Goal: Browse casually: Explore the website without a specific task or goal

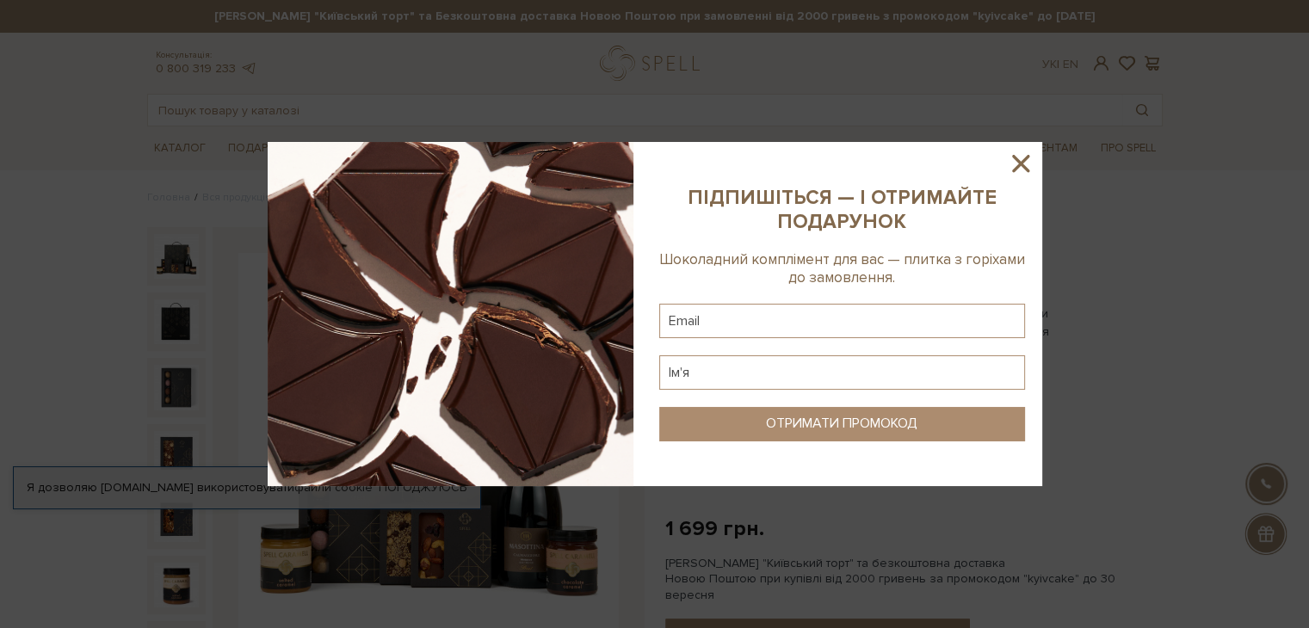
click at [1030, 164] on icon at bounding box center [1020, 163] width 29 height 29
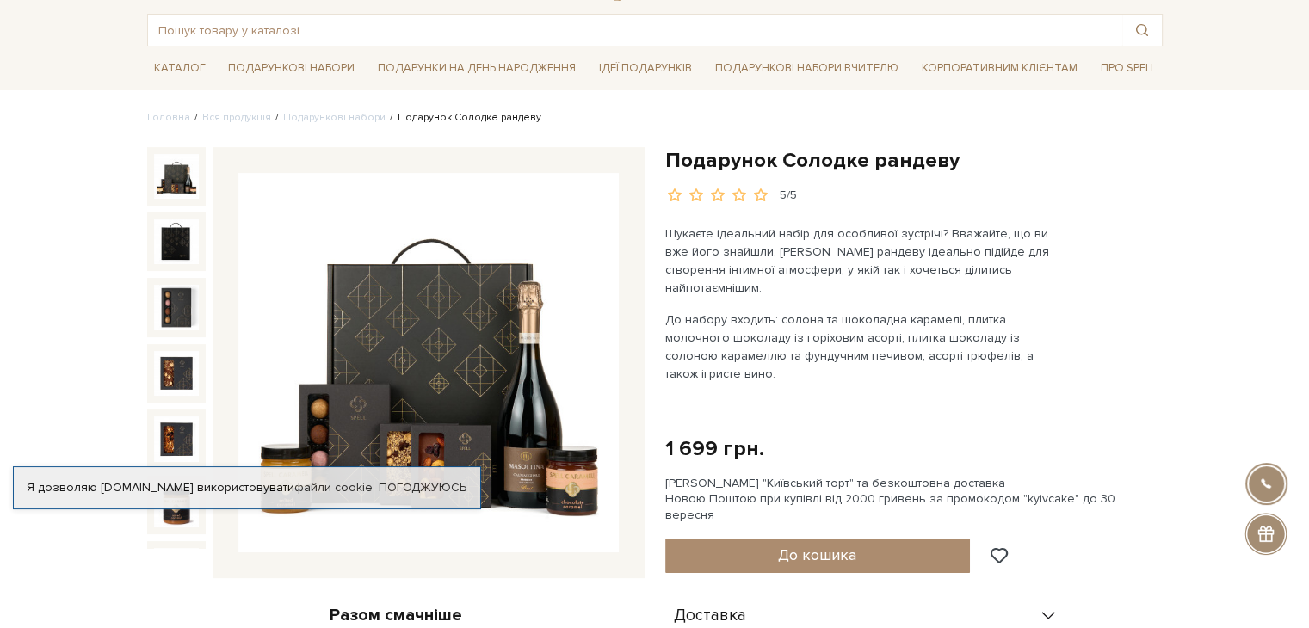
scroll to position [86, 0]
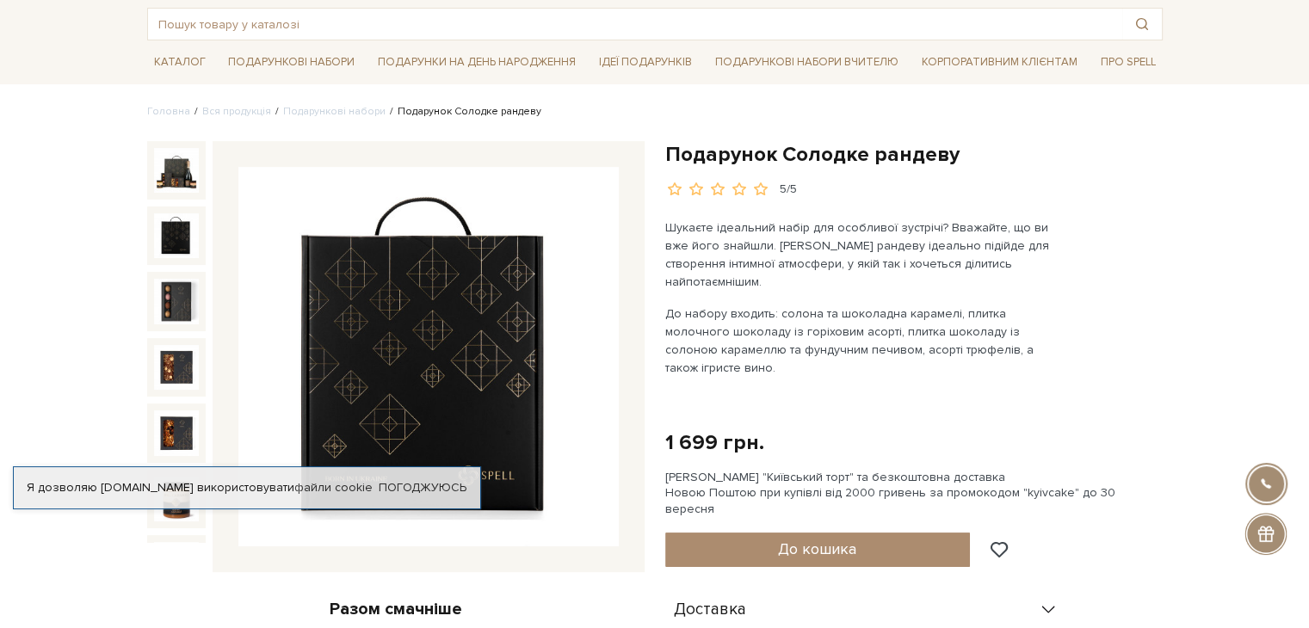
click at [155, 233] on img at bounding box center [176, 235] width 45 height 45
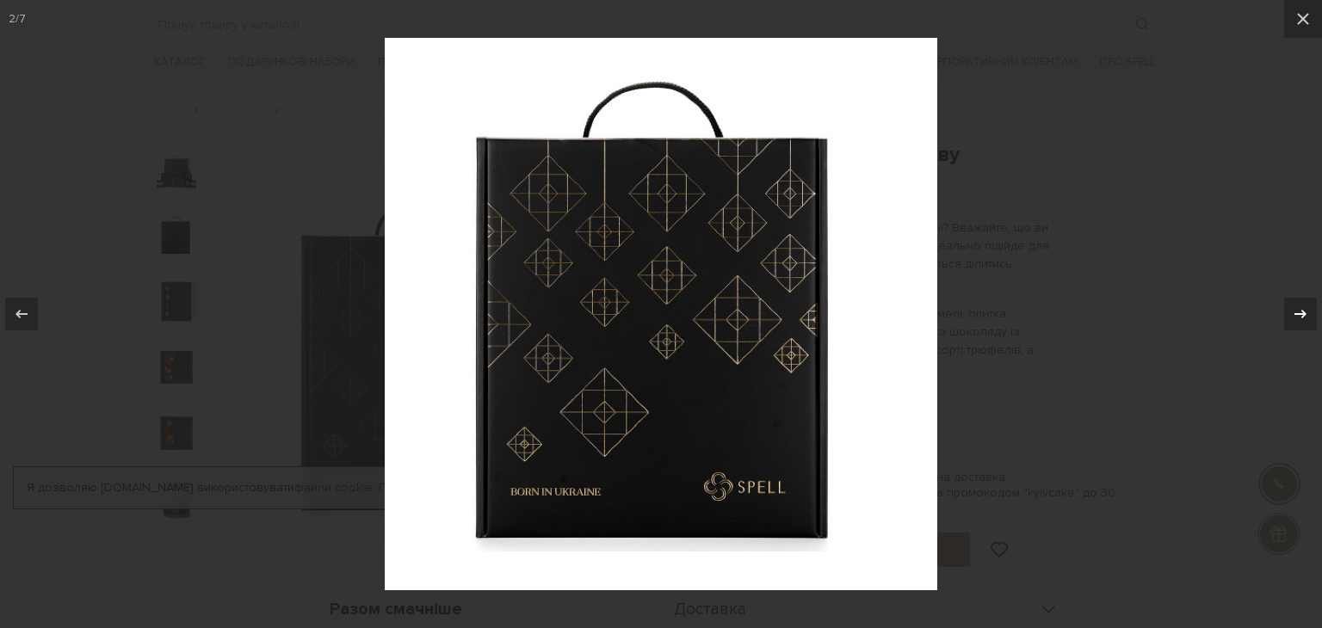
click at [1297, 310] on icon at bounding box center [1300, 314] width 21 height 21
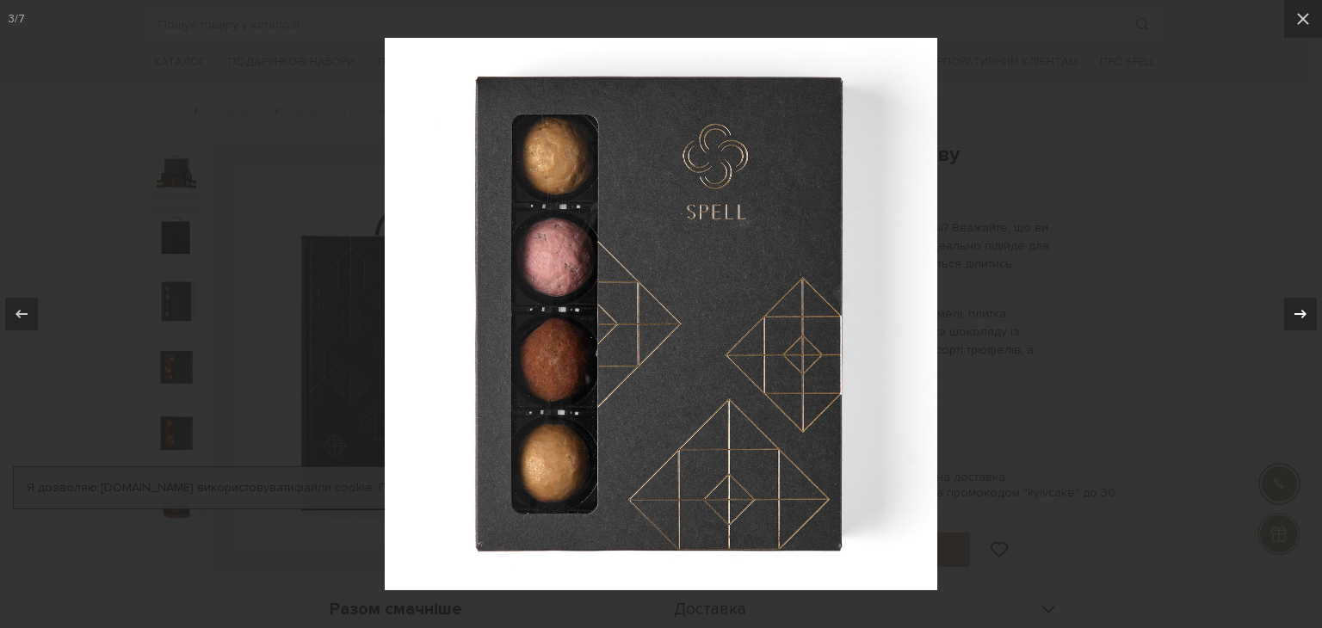
click at [1297, 310] on icon at bounding box center [1300, 314] width 21 height 21
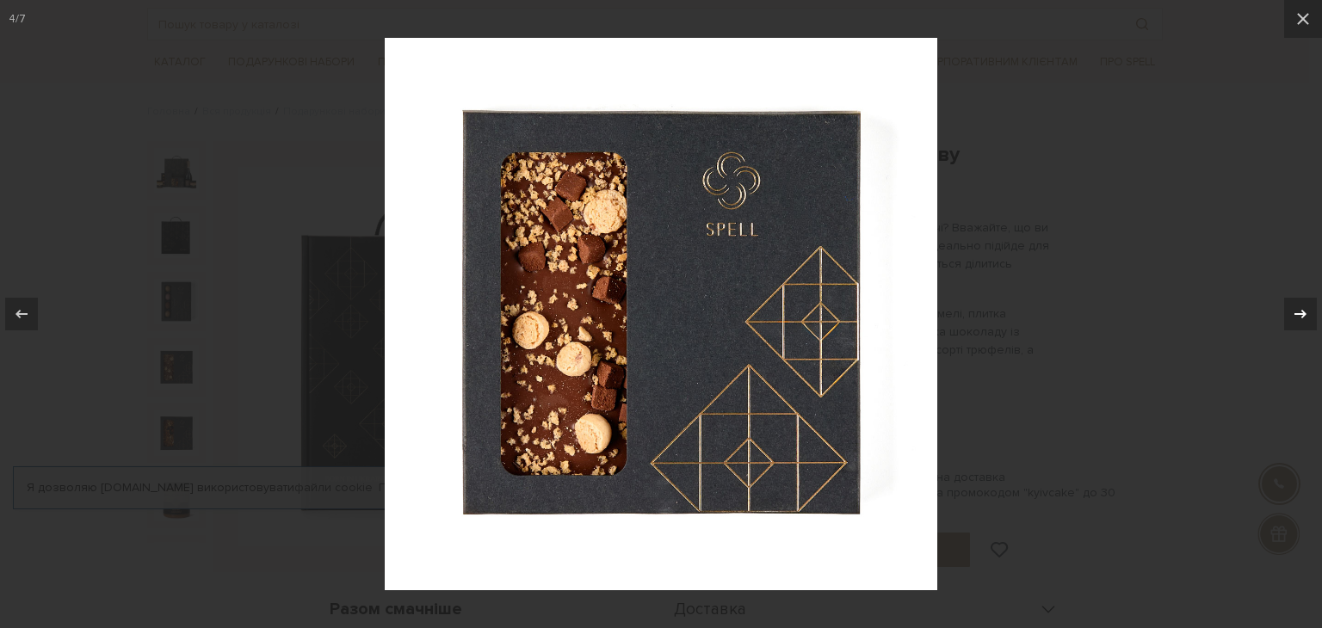
click at [1297, 310] on icon at bounding box center [1300, 314] width 21 height 21
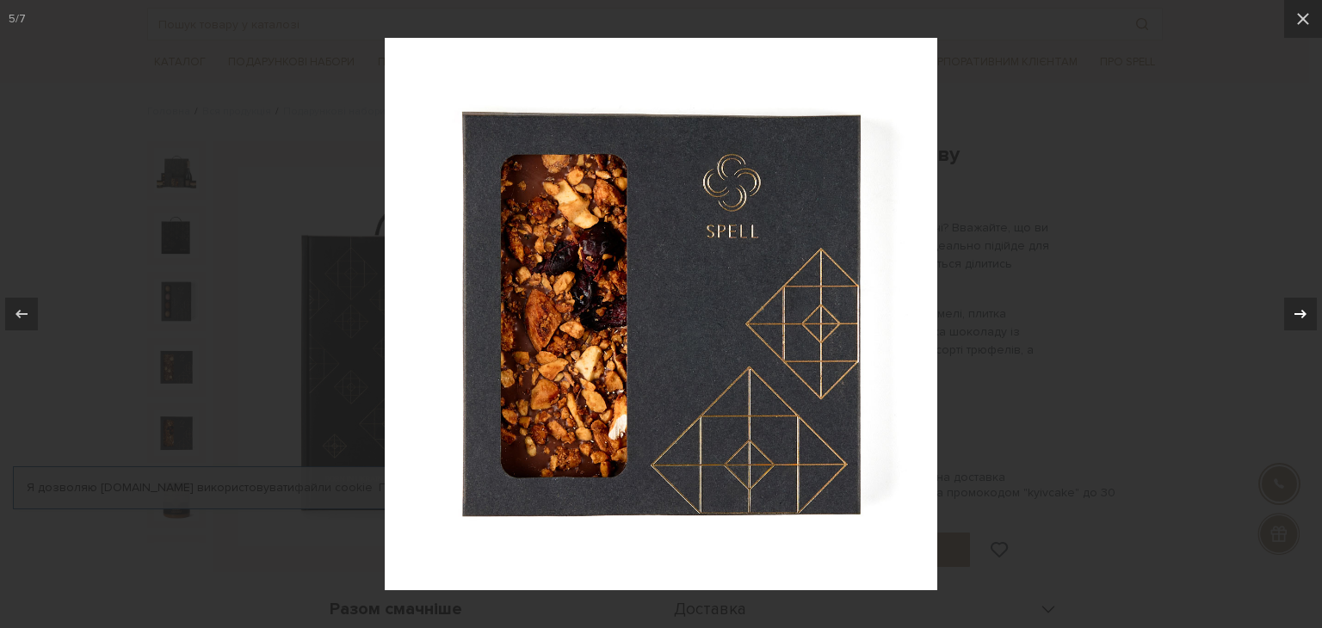
click at [1297, 310] on icon at bounding box center [1300, 314] width 21 height 21
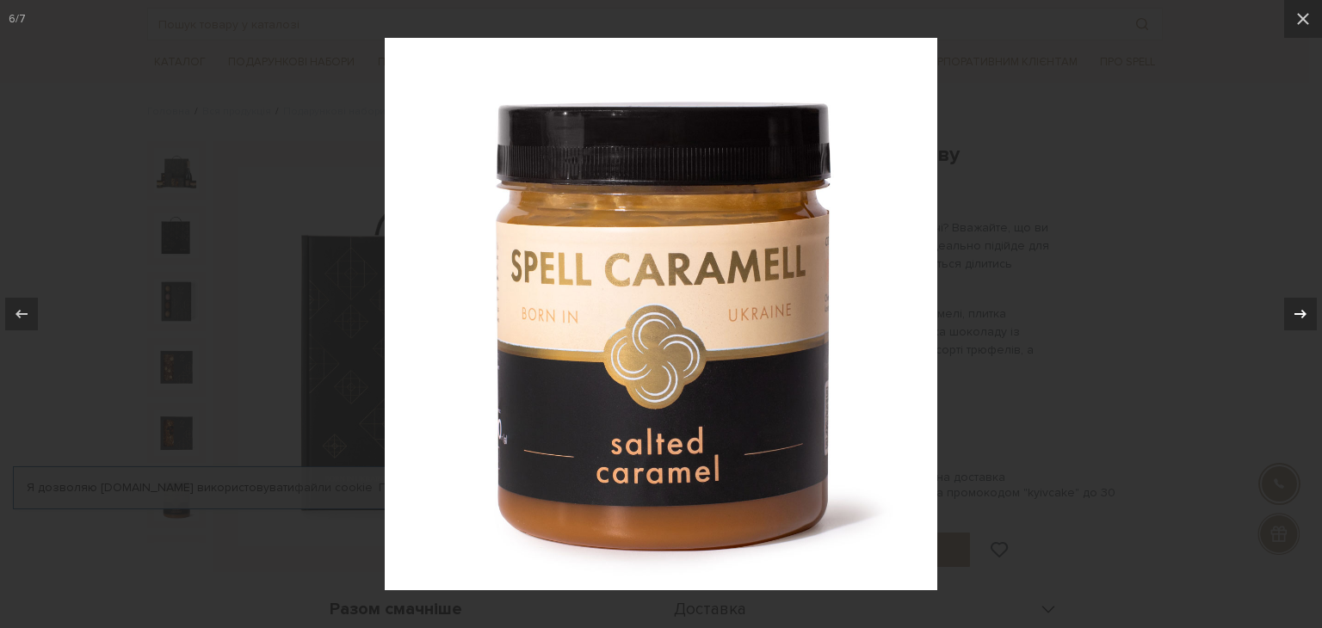
click at [1297, 310] on icon at bounding box center [1300, 314] width 21 height 21
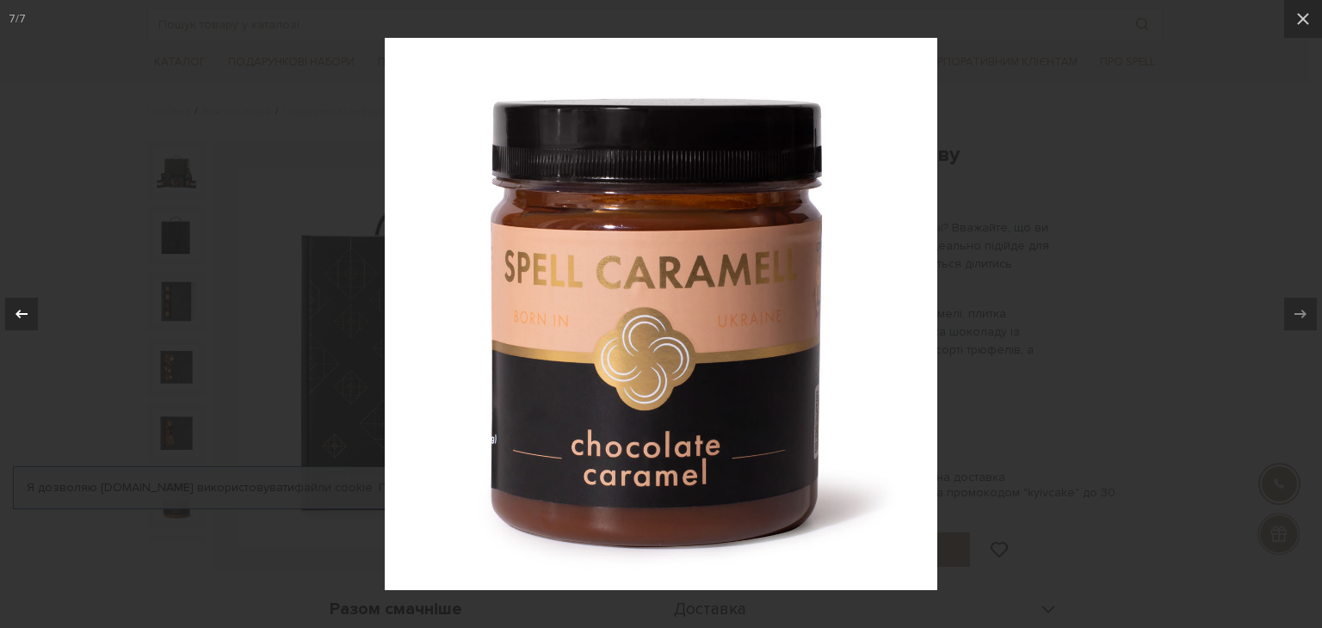
click at [31, 321] on icon at bounding box center [21, 314] width 21 height 21
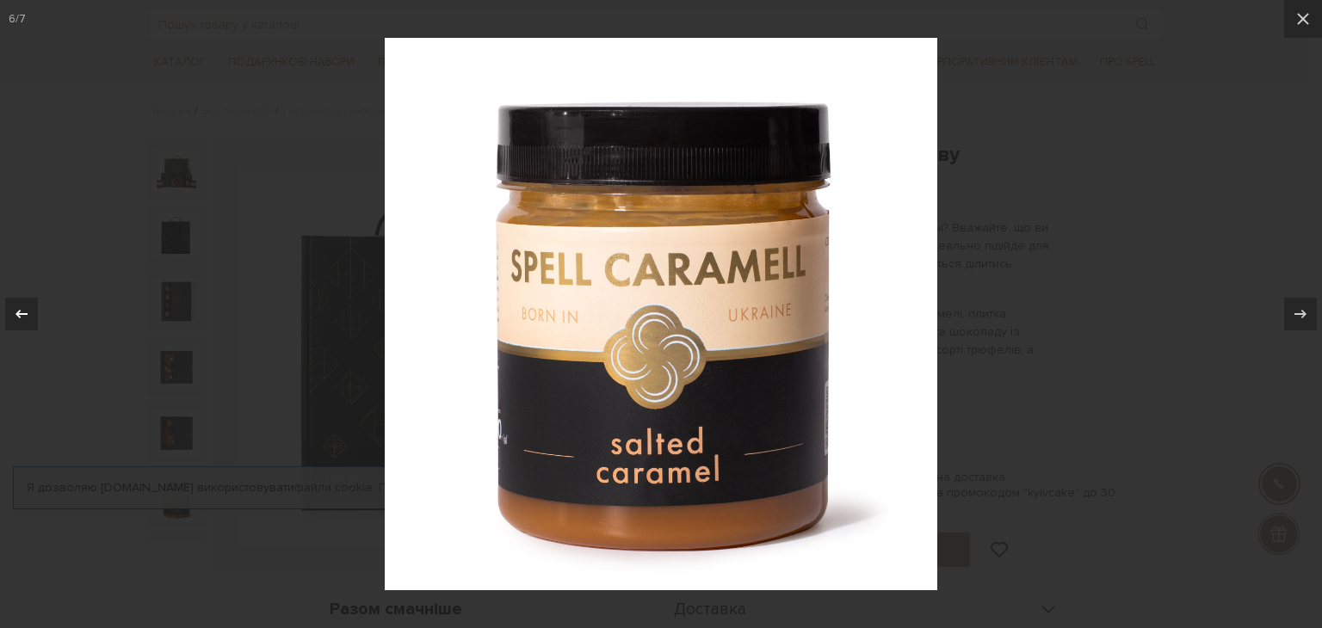
click at [31, 321] on icon at bounding box center [21, 314] width 21 height 21
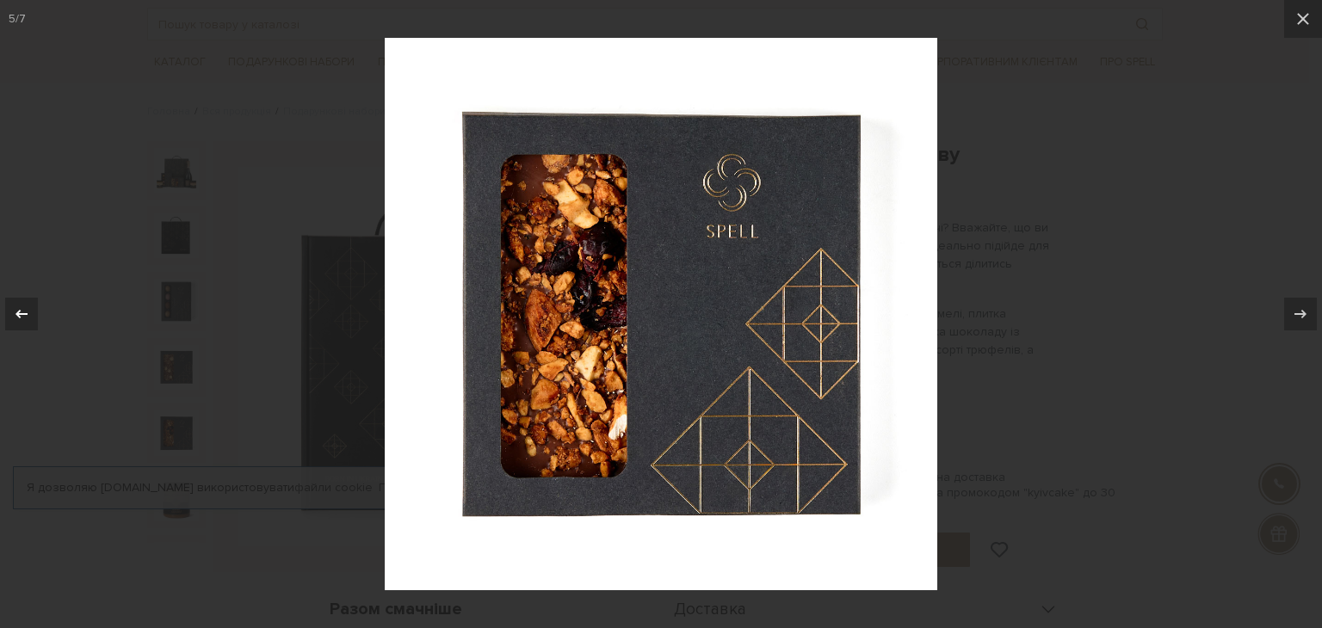
click at [31, 322] on icon at bounding box center [21, 314] width 21 height 21
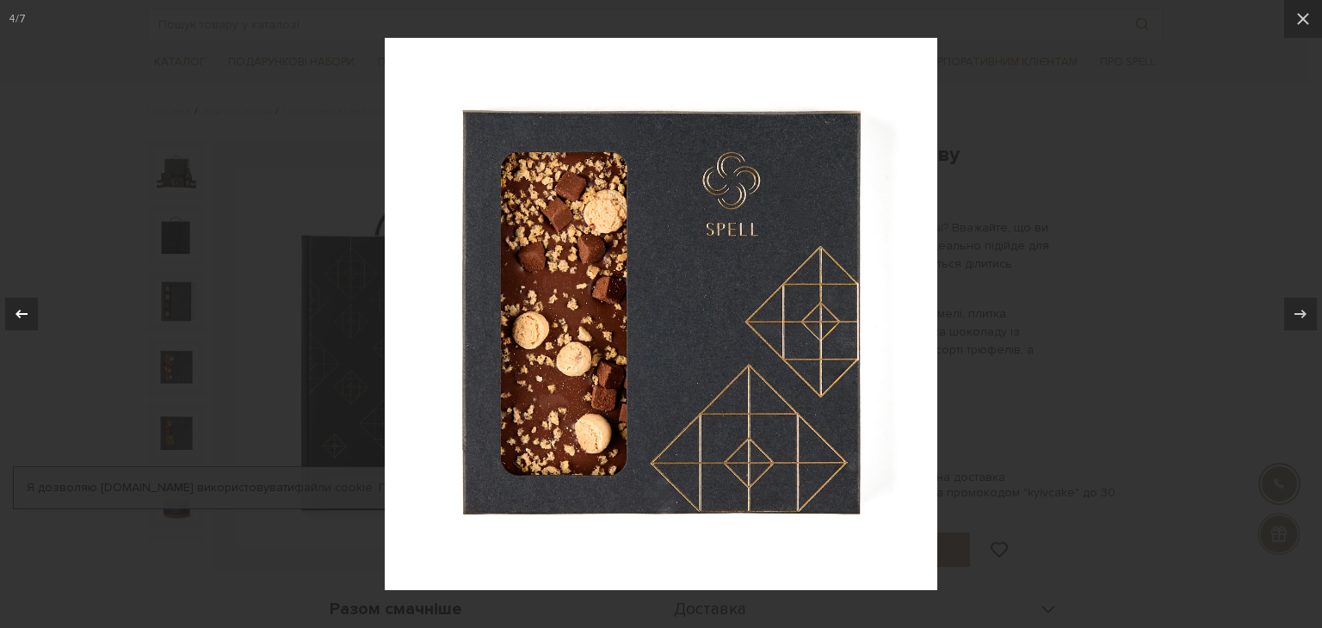
click at [31, 322] on icon at bounding box center [21, 314] width 21 height 21
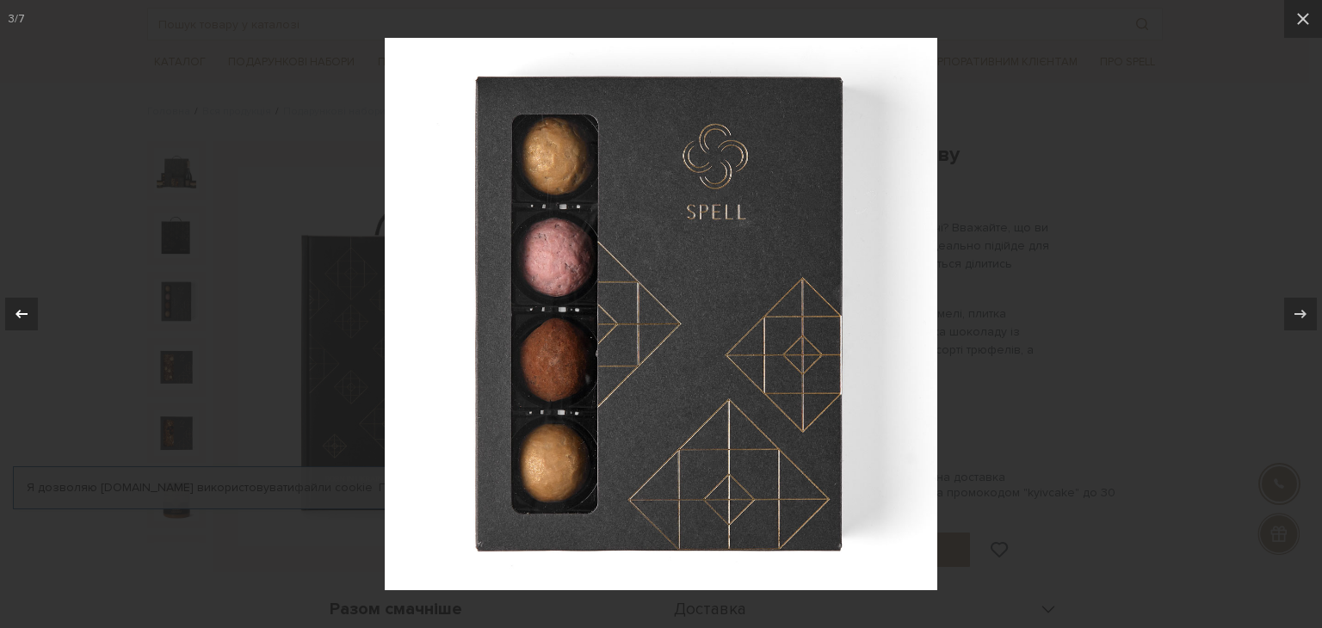
click at [31, 322] on icon at bounding box center [21, 314] width 21 height 21
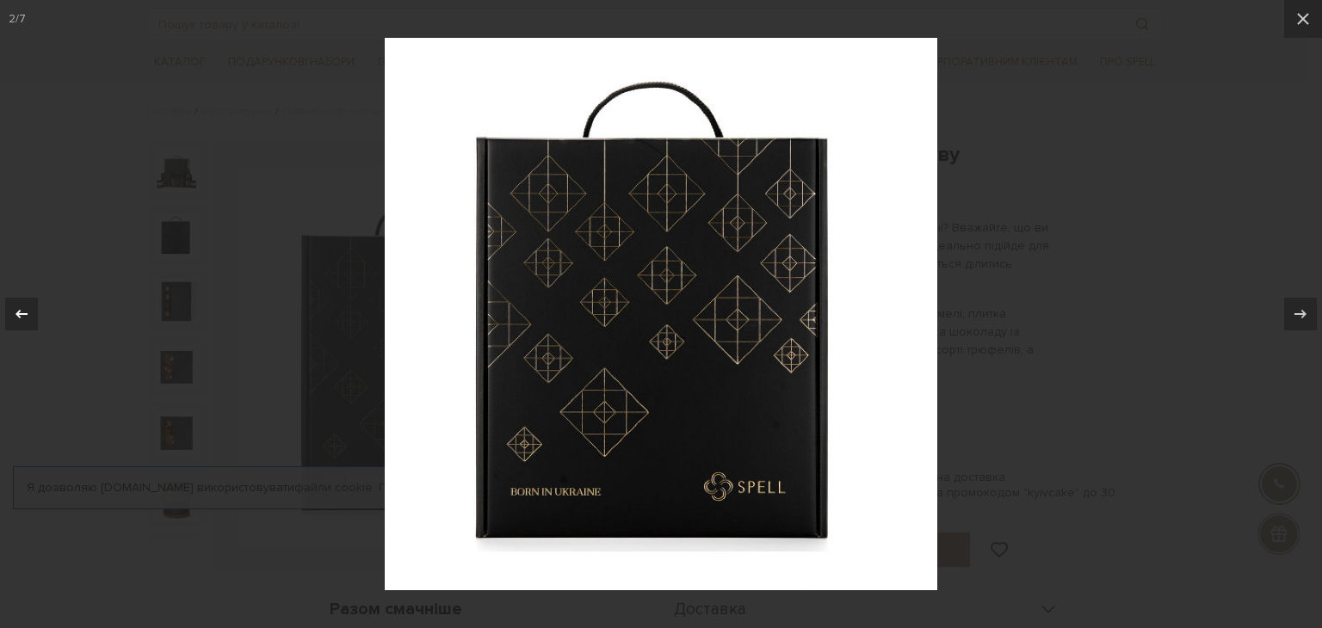
click at [31, 322] on icon at bounding box center [21, 314] width 21 height 21
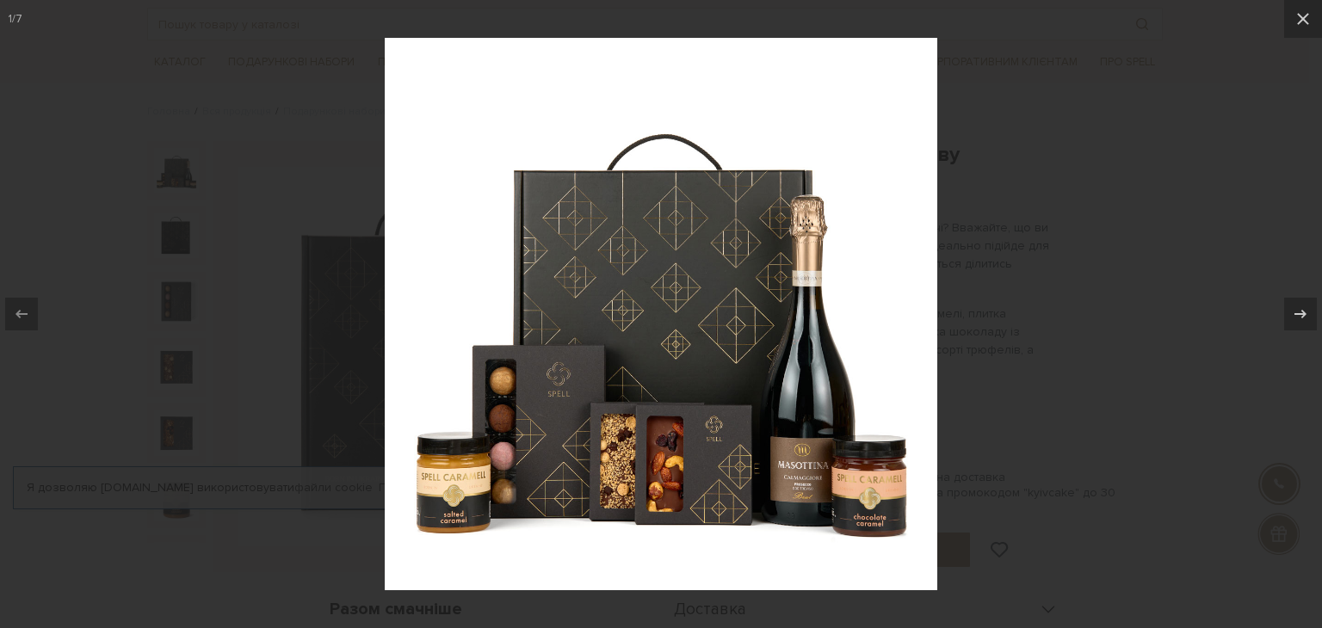
click at [96, 251] on div at bounding box center [661, 314] width 1322 height 628
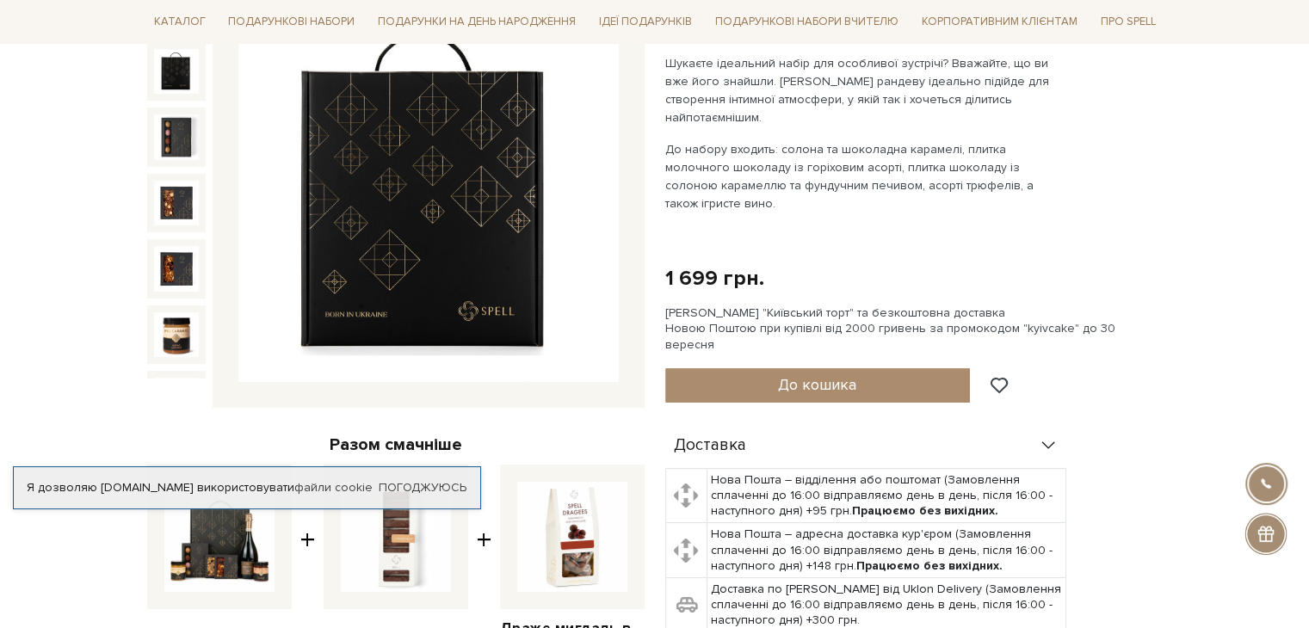
scroll to position [258, 0]
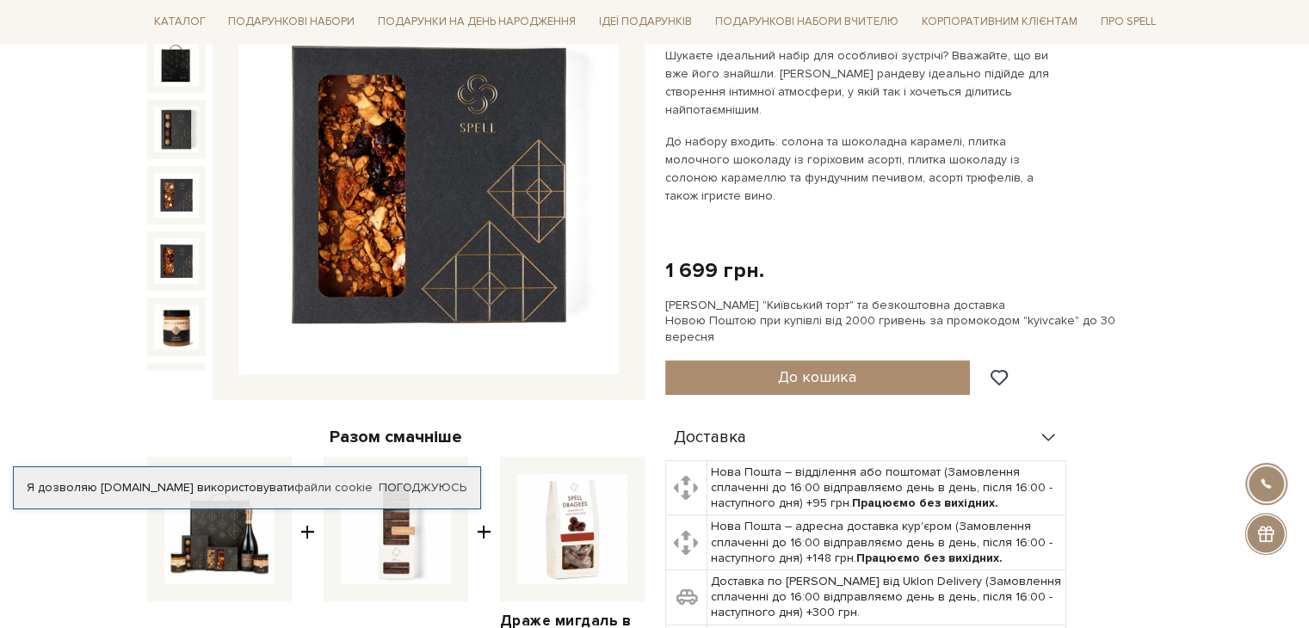
click at [564, 504] on img at bounding box center [572, 529] width 110 height 110
checkbox input "false"
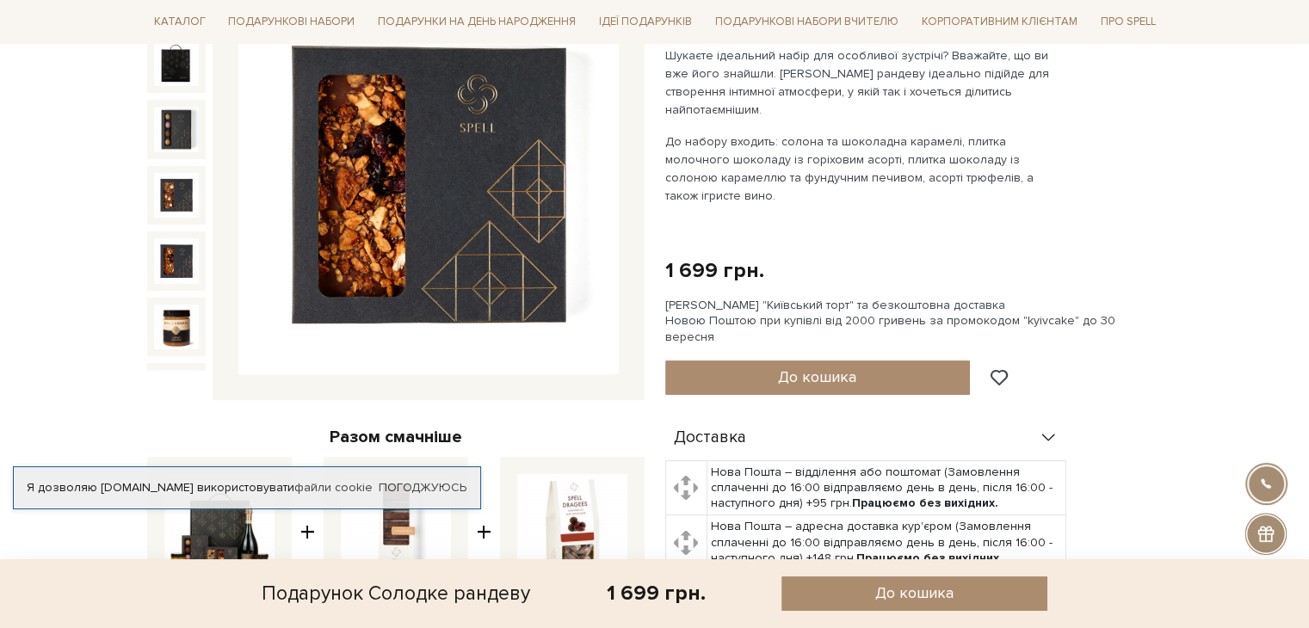
scroll to position [665, 0]
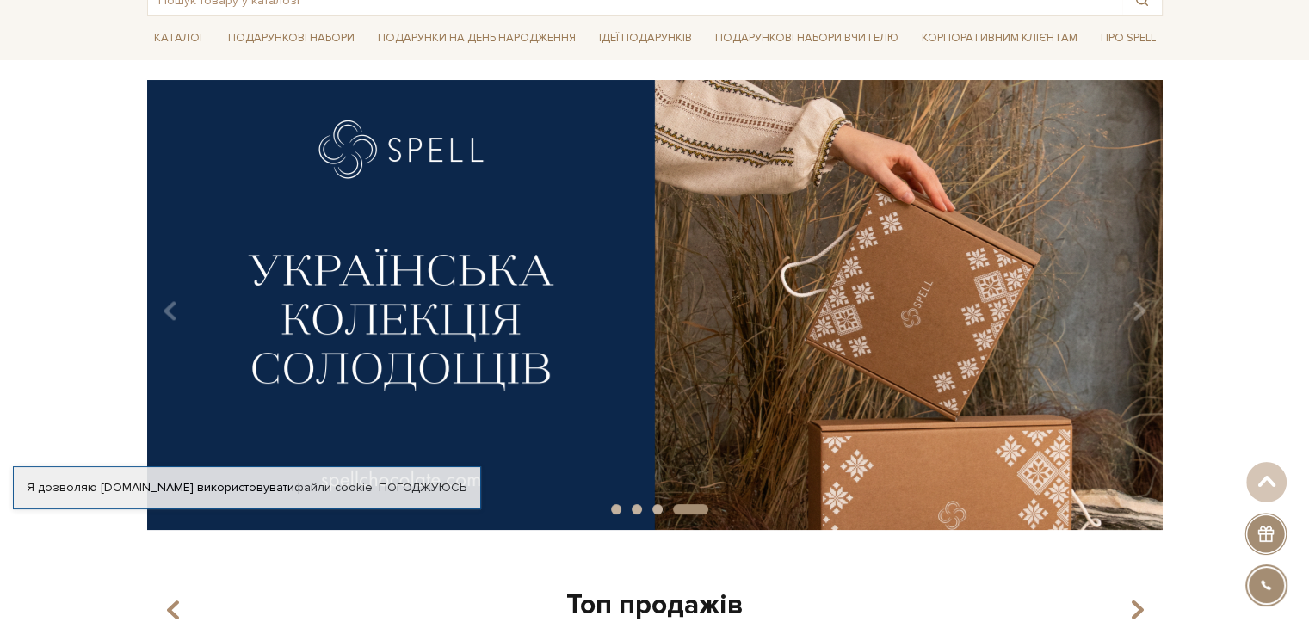
scroll to position [86, 0]
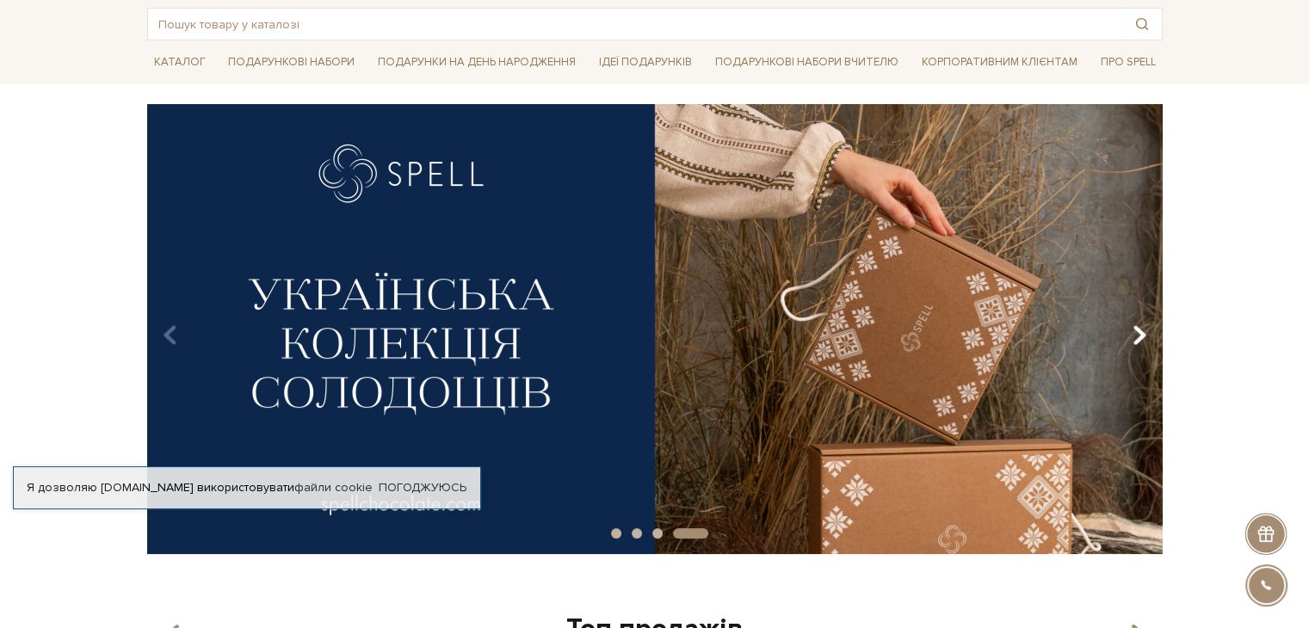
click at [1139, 335] on icon "Carousel Navigation" at bounding box center [1139, 335] width 15 height 29
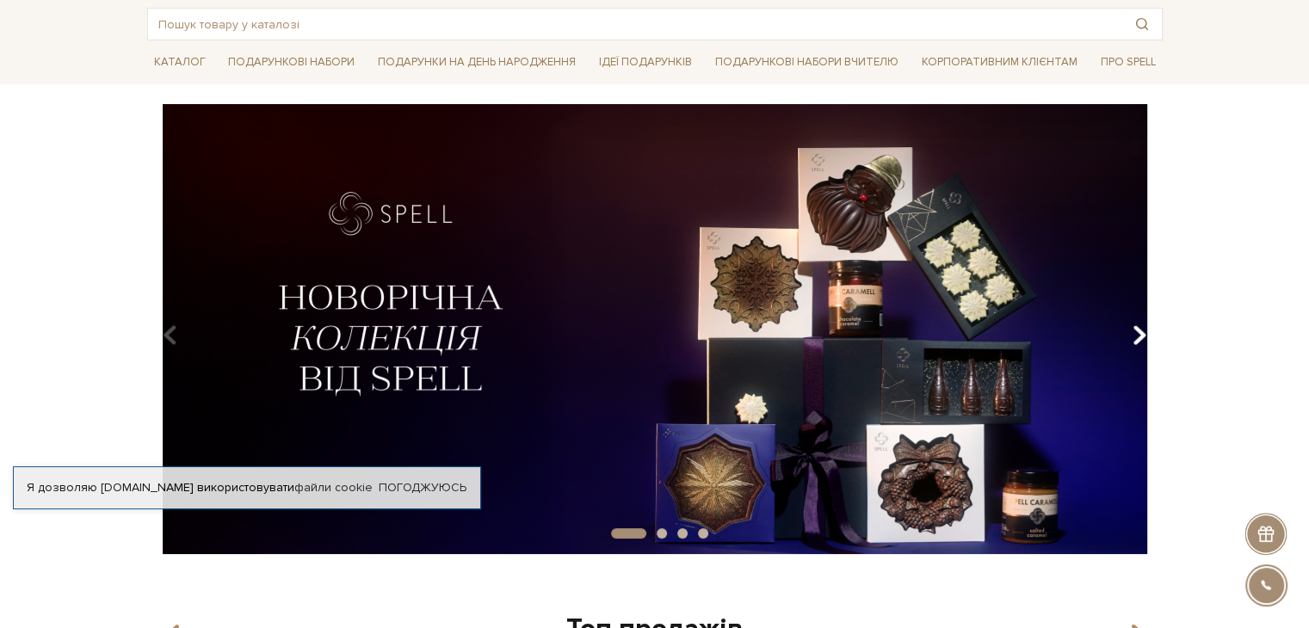
click at [1139, 335] on icon "Carousel Navigation" at bounding box center [1139, 335] width 15 height 29
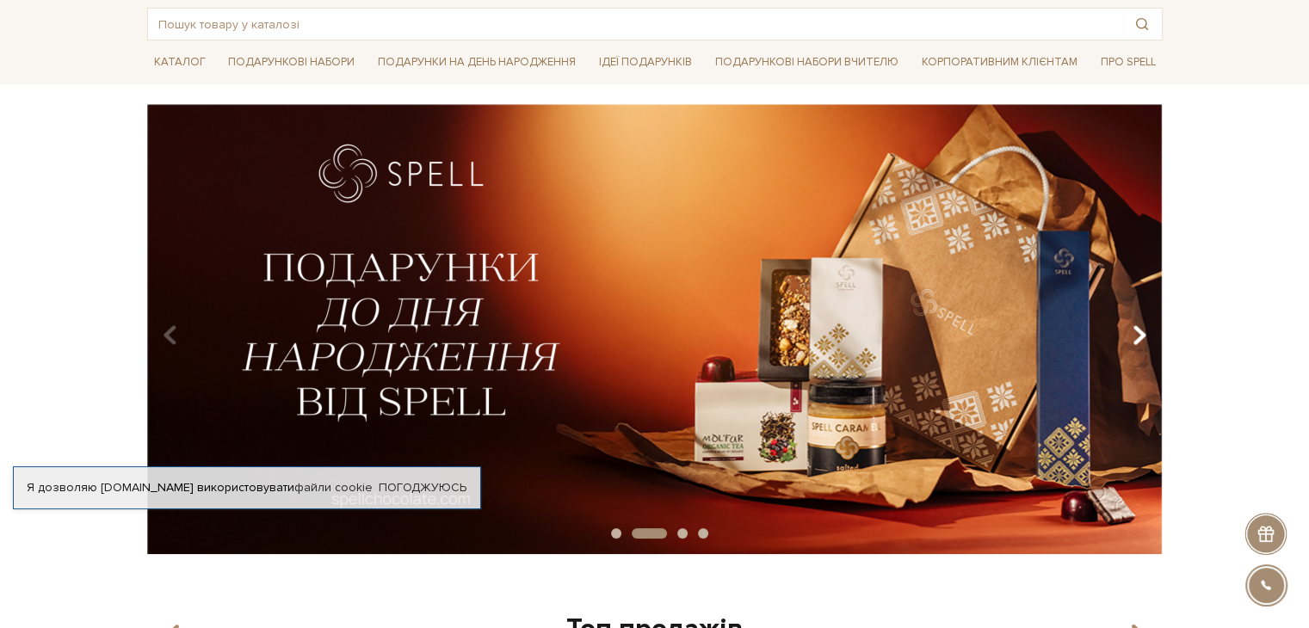
click at [1139, 335] on icon "Carousel Navigation" at bounding box center [1139, 335] width 15 height 29
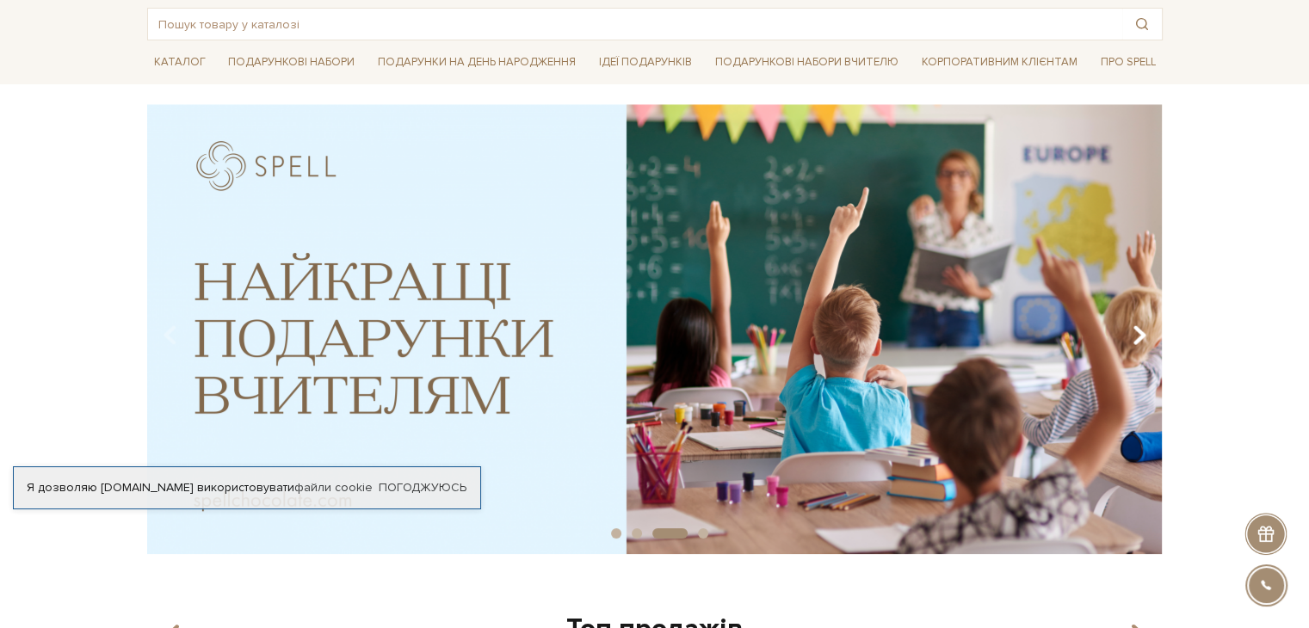
click at [1139, 335] on icon "Carousel Navigation" at bounding box center [1139, 335] width 15 height 29
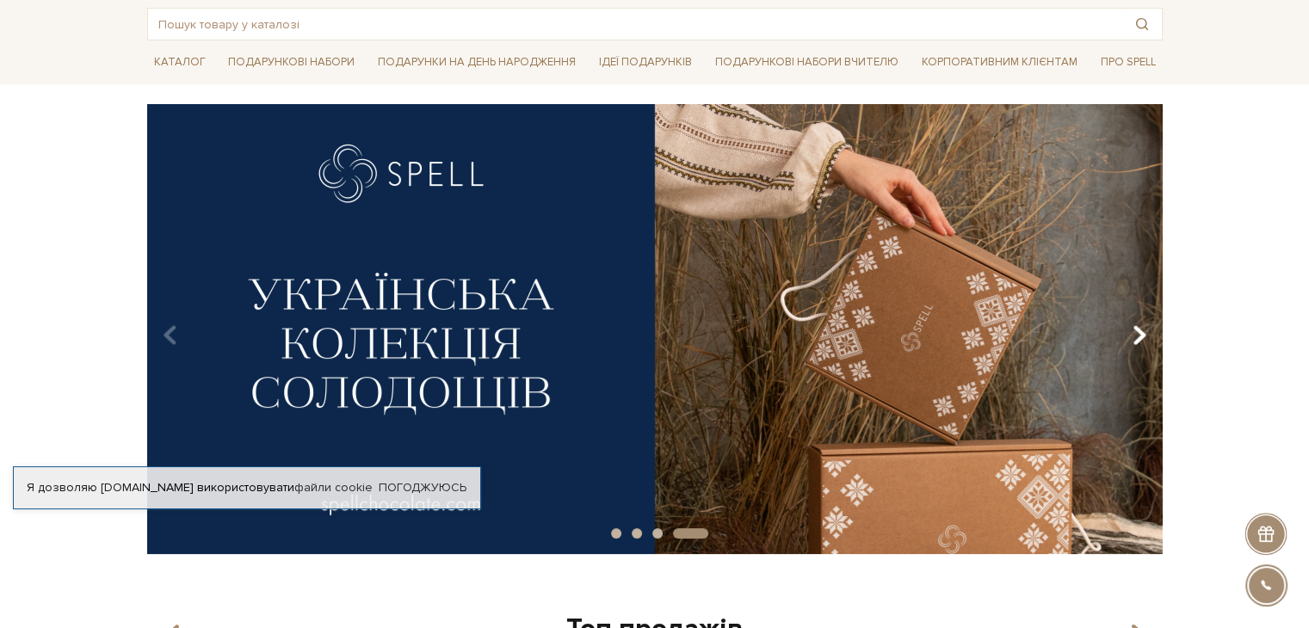
click at [1139, 335] on icon "Carousel Navigation" at bounding box center [1139, 335] width 15 height 29
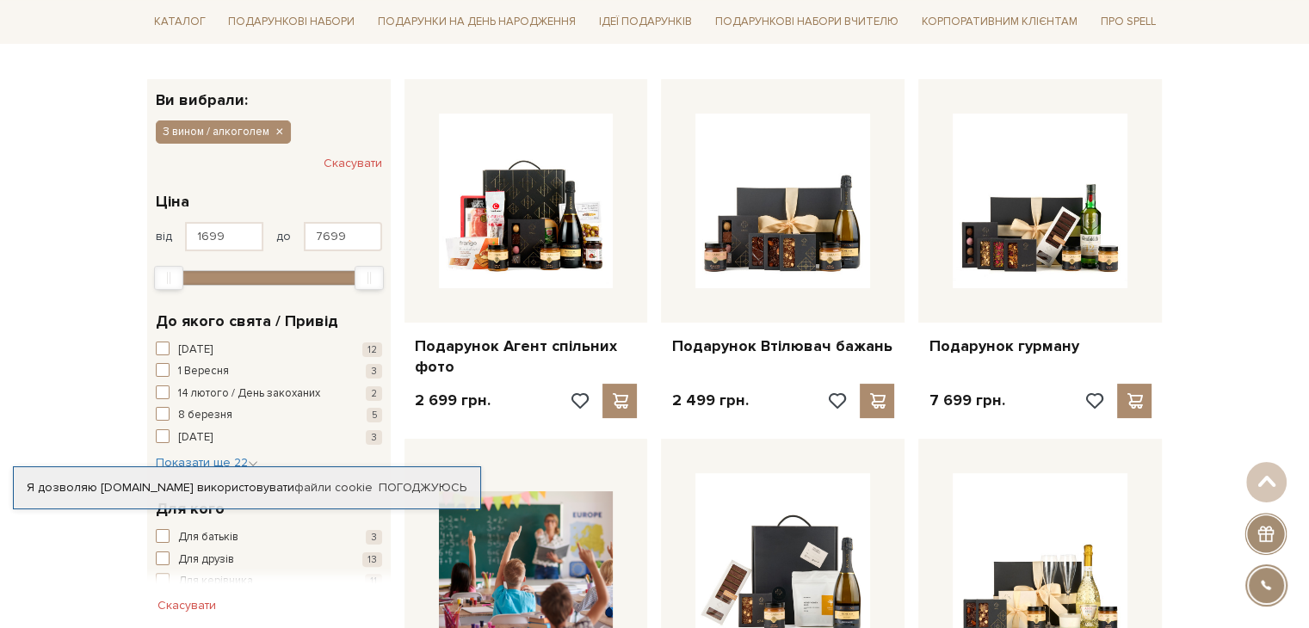
scroll to position [258, 0]
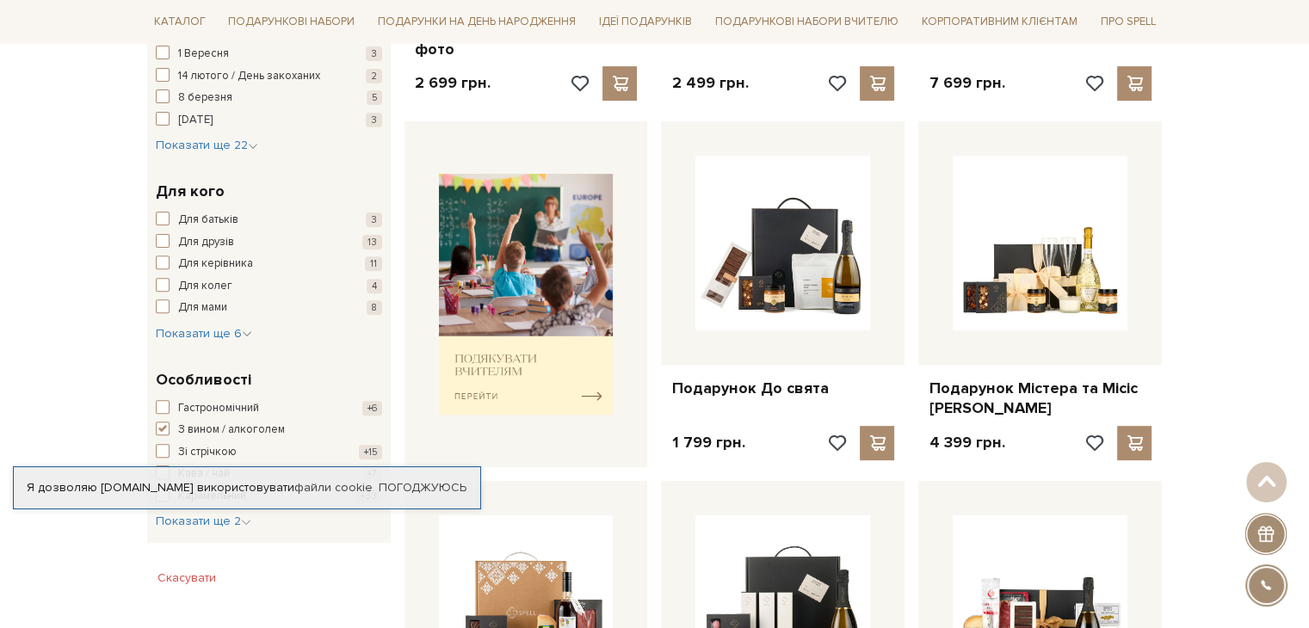
scroll to position [603, 0]
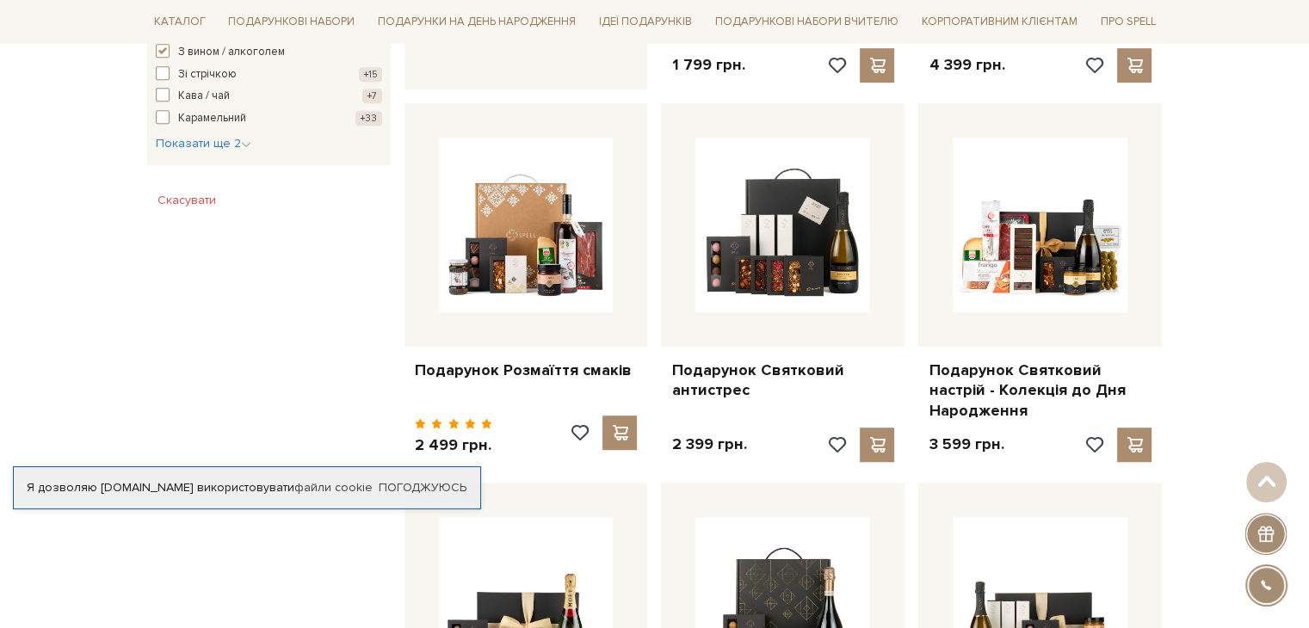
click at [1207, 232] on div "Головна Подарунки Подарунки з вином / алкоголем Подарунки з вином / алкоголем Ф…" at bounding box center [654, 495] width 1309 height 2505
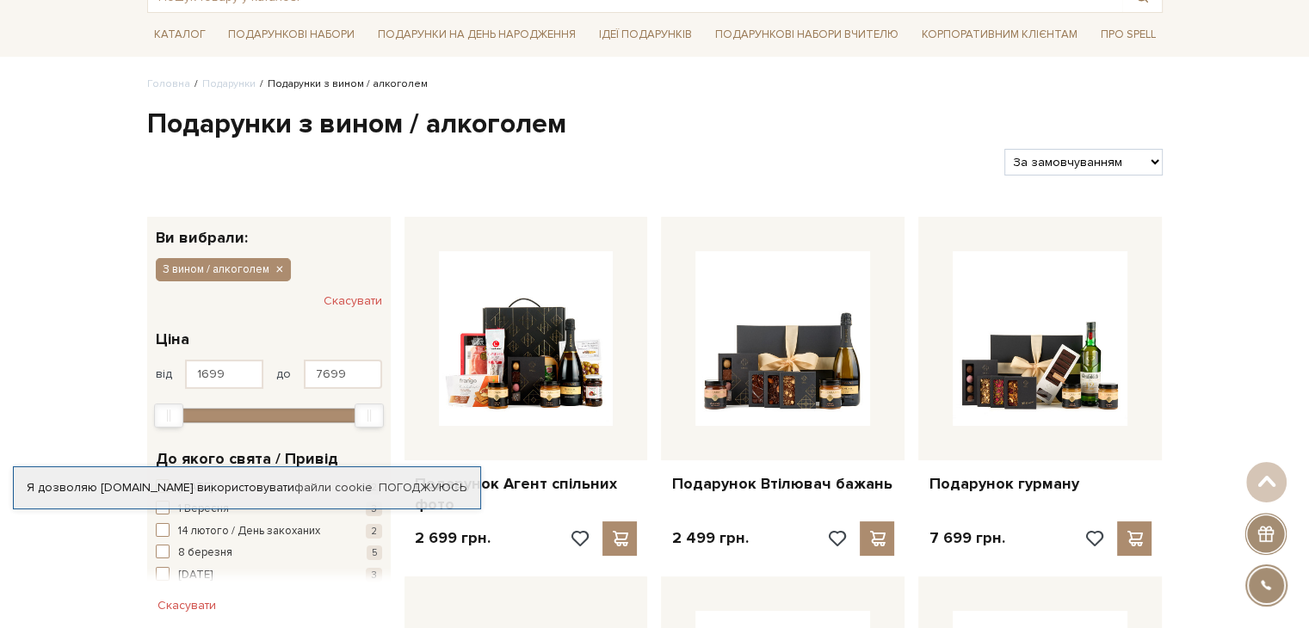
scroll to position [0, 0]
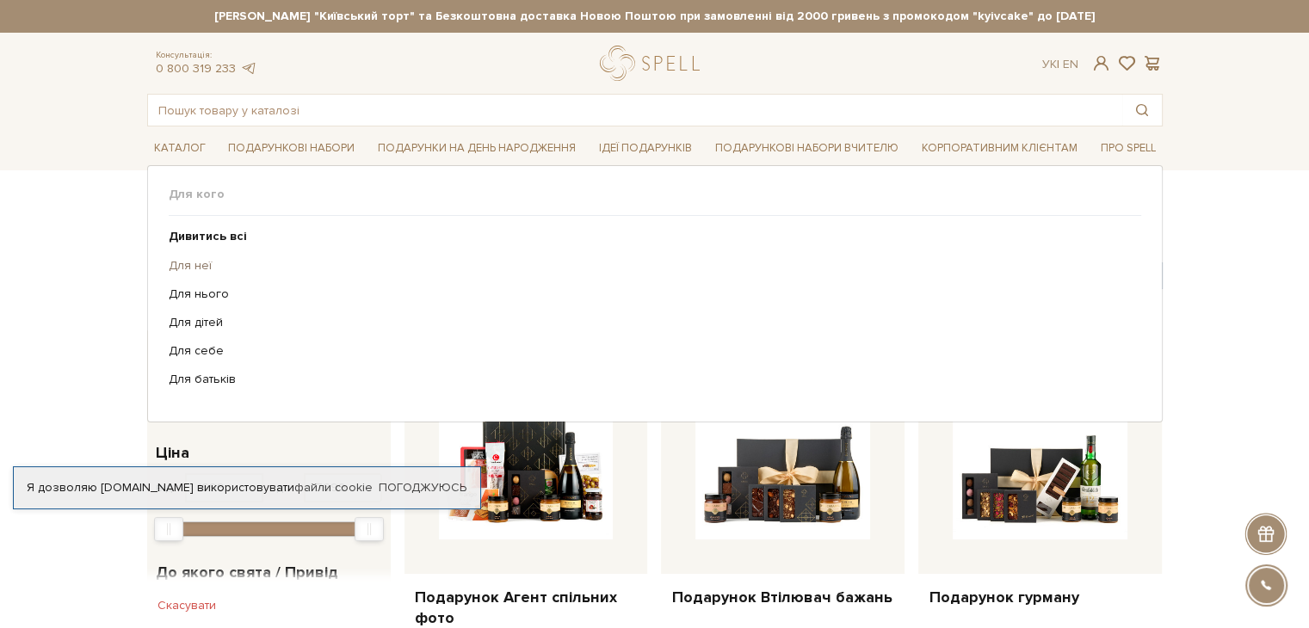
click at [200, 263] on link "Для неї" at bounding box center [649, 265] width 960 height 15
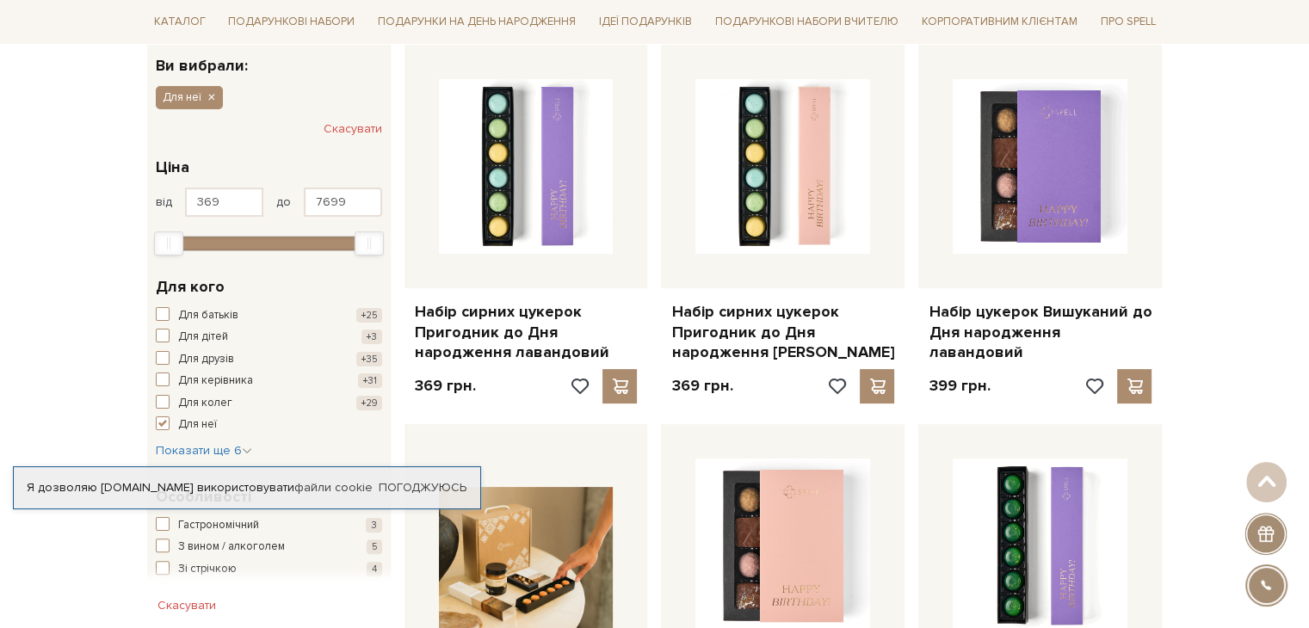
scroll to position [258, 0]
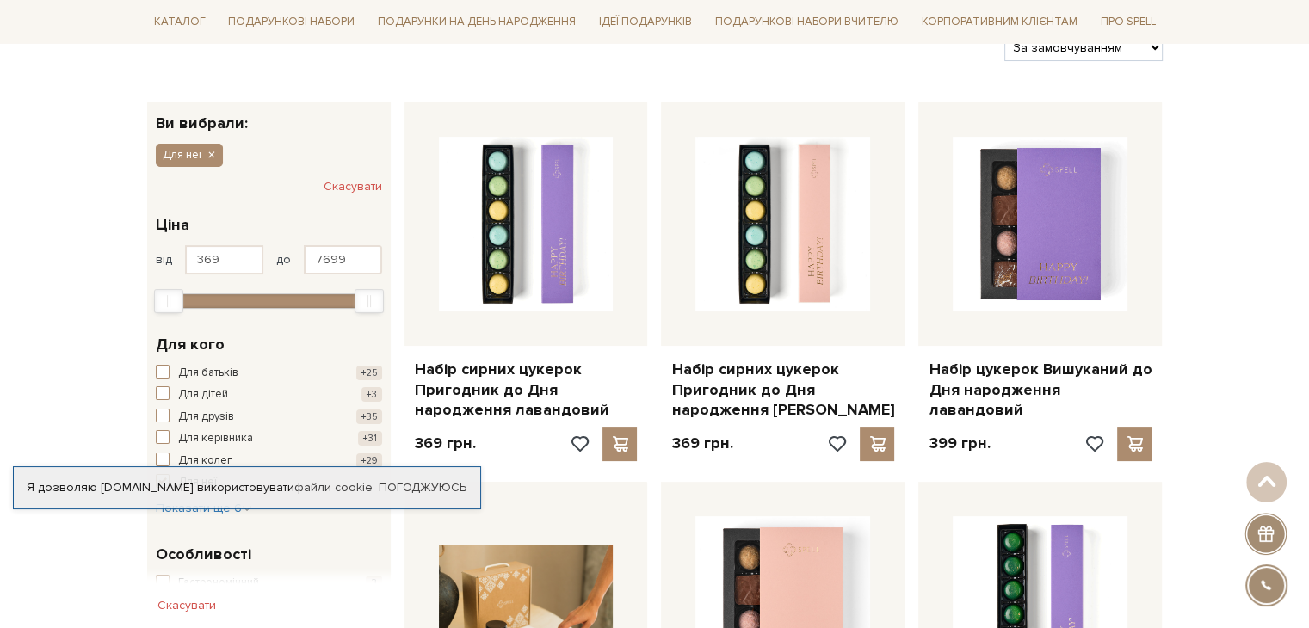
scroll to position [172, 0]
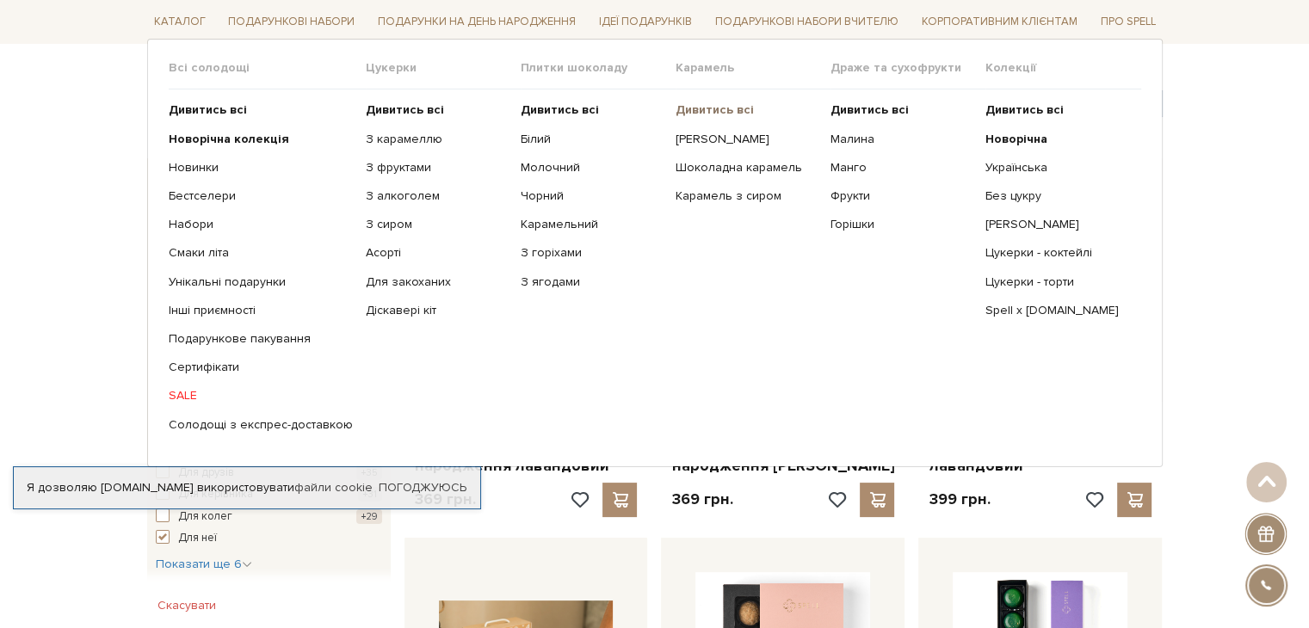
click at [703, 110] on b "Дивитись всі" at bounding box center [715, 109] width 78 height 15
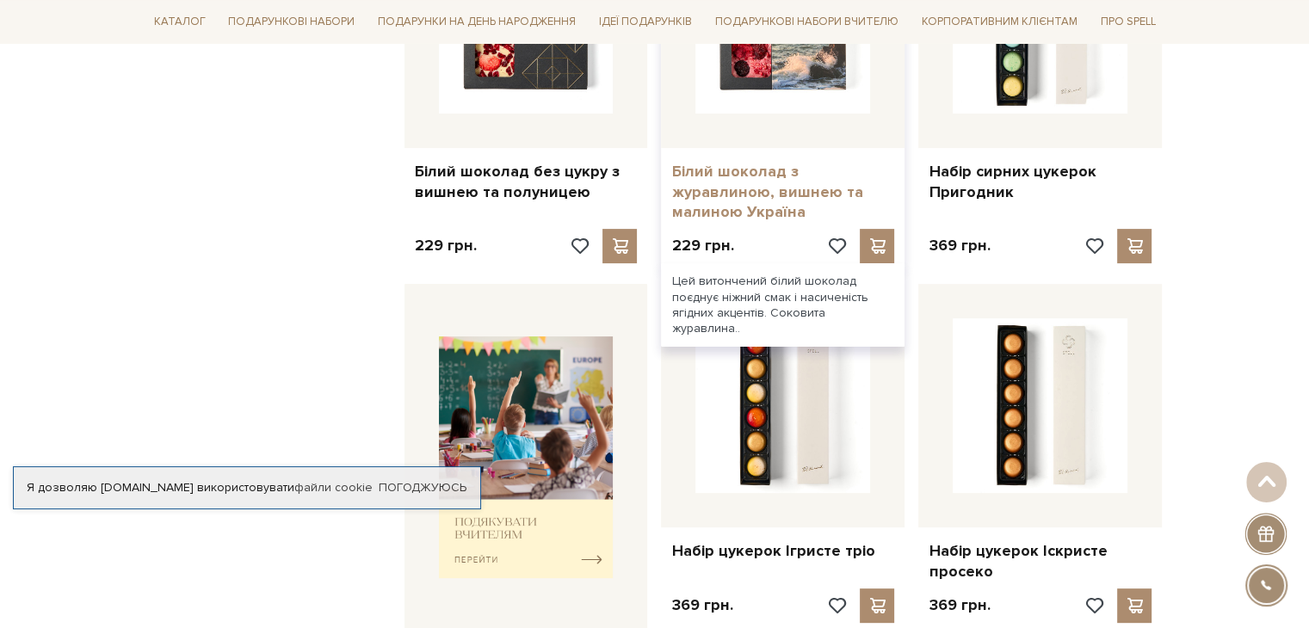
scroll to position [603, 0]
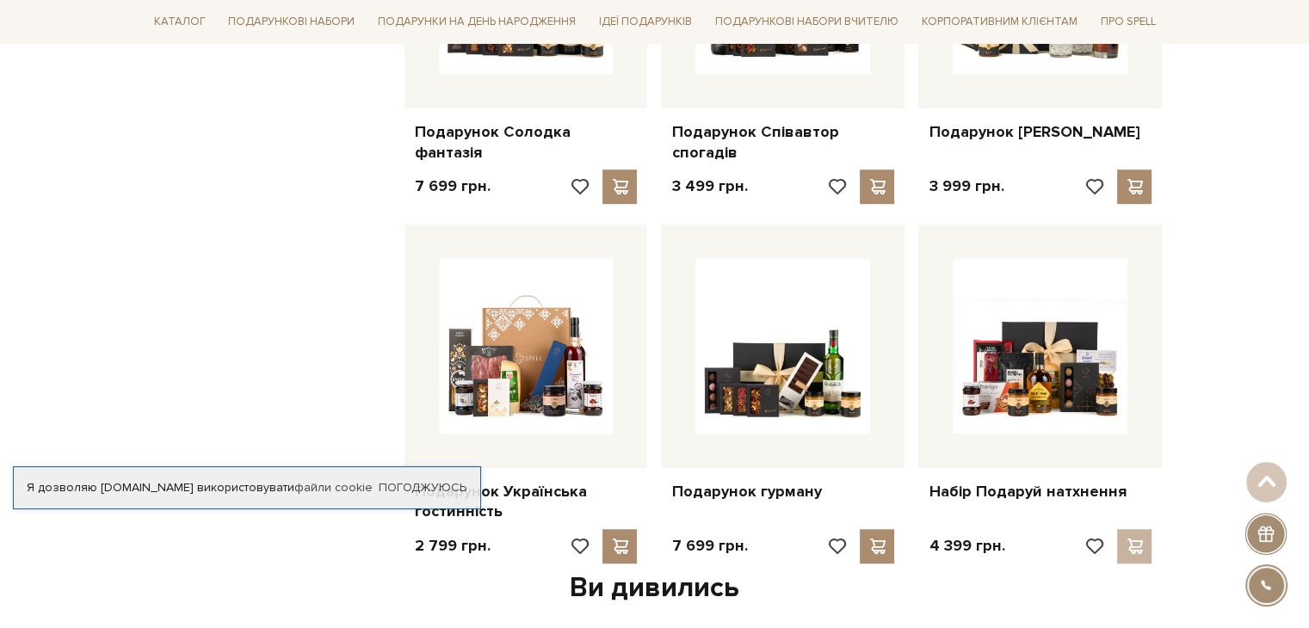
scroll to position [1463, 0]
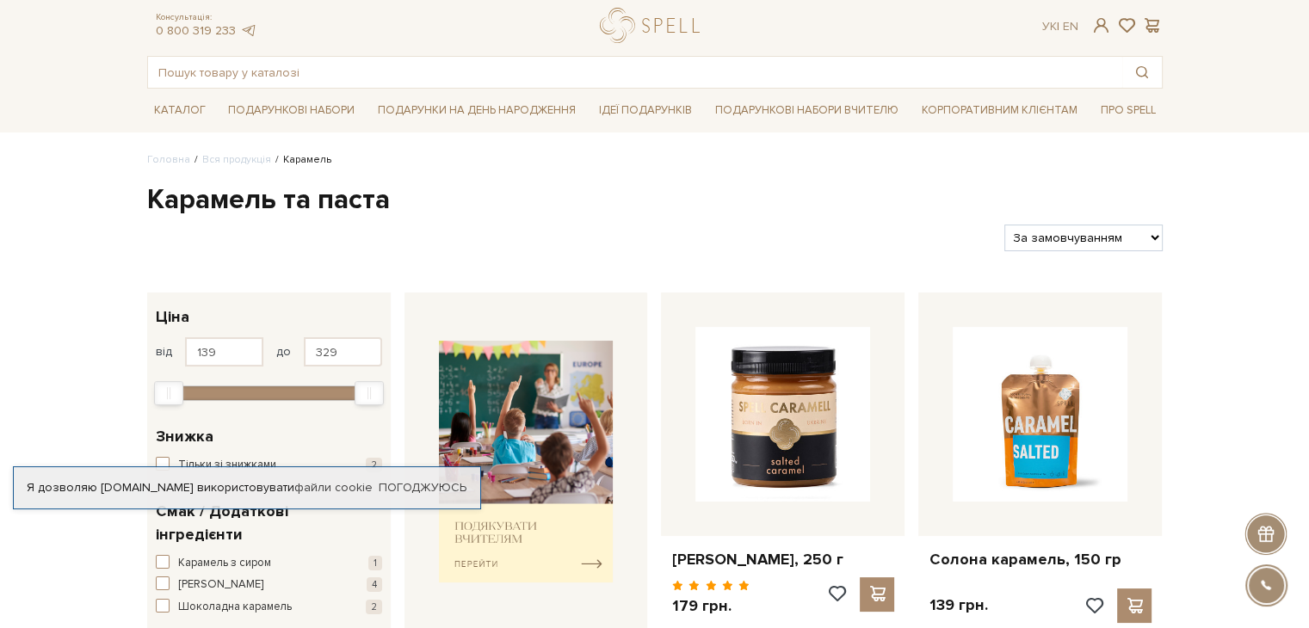
scroll to position [172, 0]
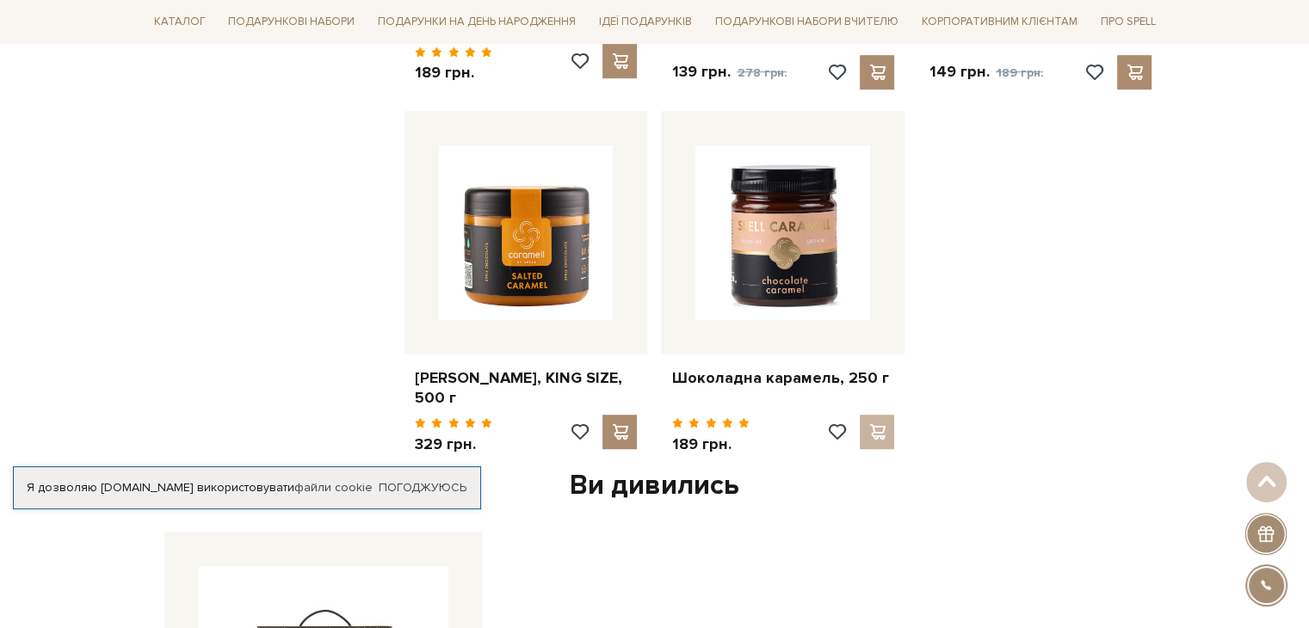
scroll to position [947, 0]
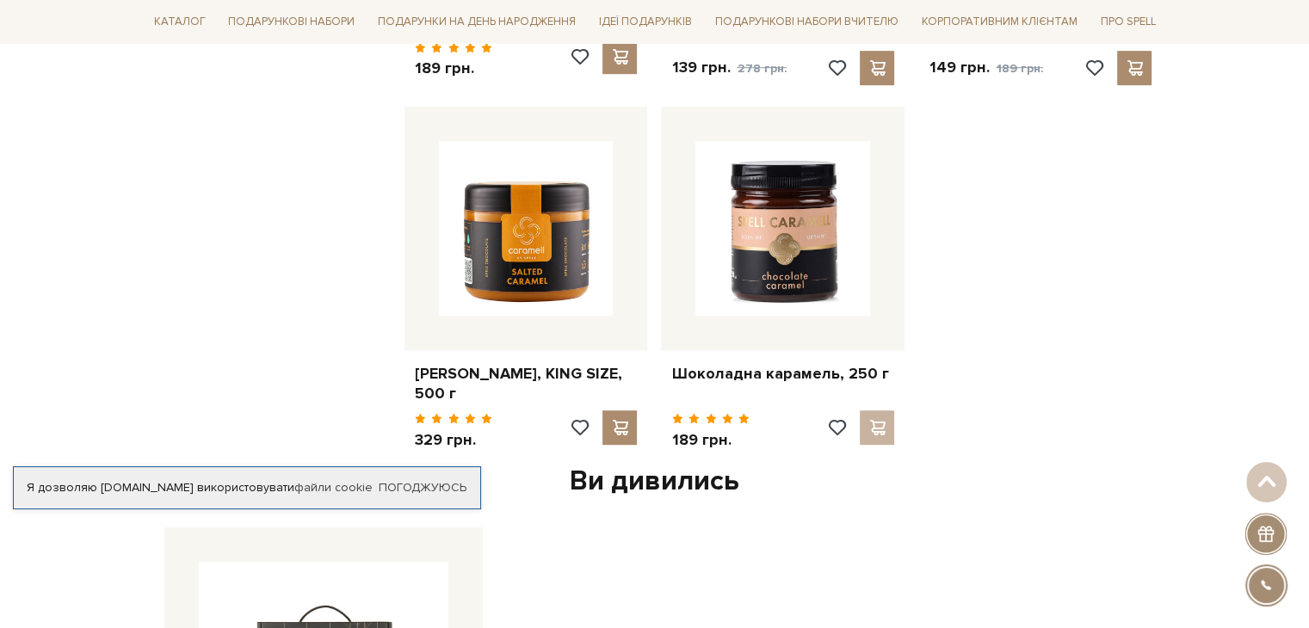
click at [1216, 270] on div "Головна Вся продукція [GEOGRAPHIC_DATA] [GEOGRAPHIC_DATA] та паста Фільтри За з…" at bounding box center [654, 637] width 1309 height 2789
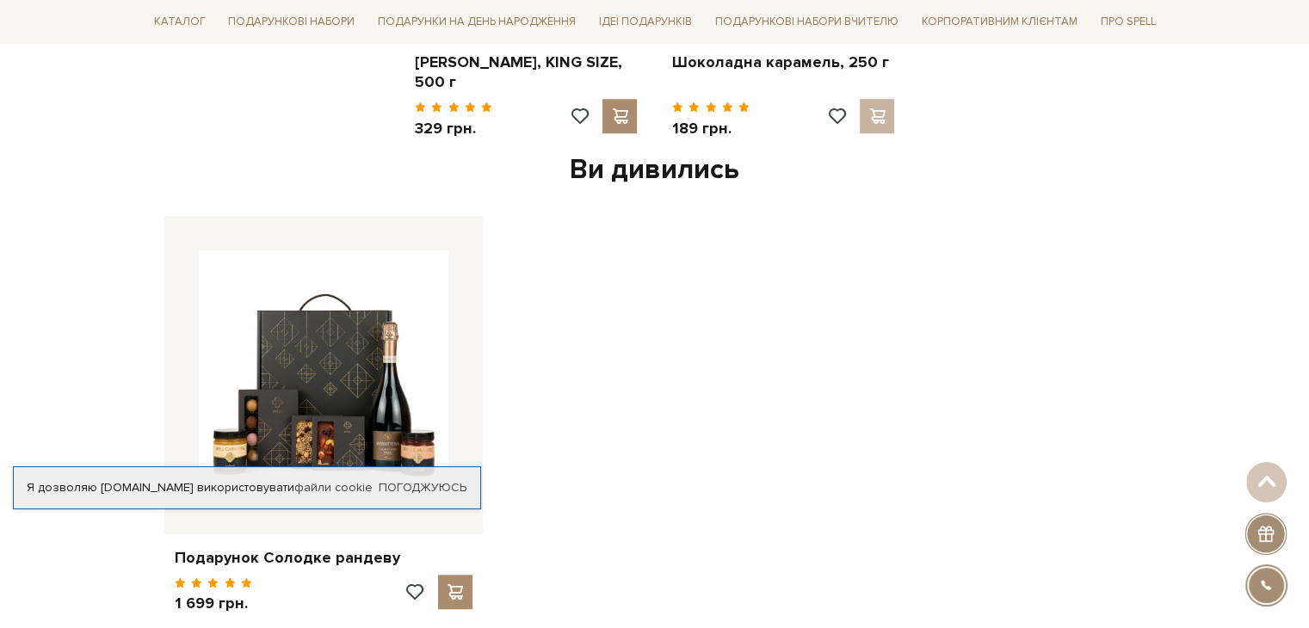
scroll to position [1205, 0]
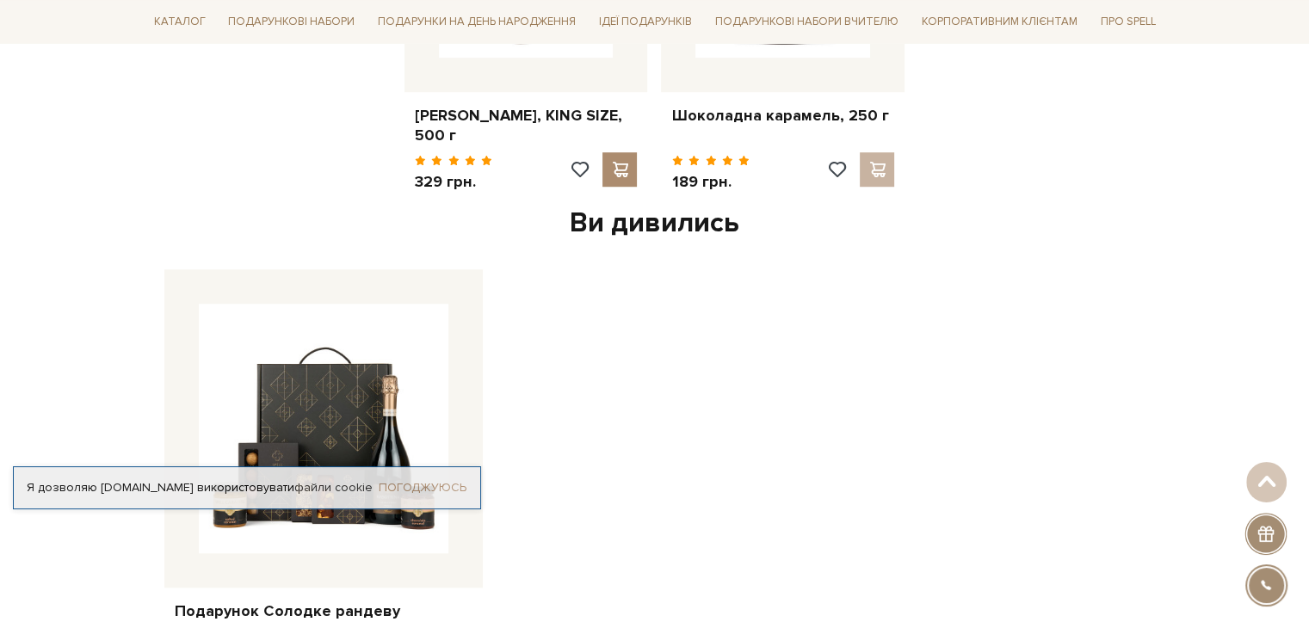
click at [444, 483] on link "Погоджуюсь" at bounding box center [423, 487] width 88 height 15
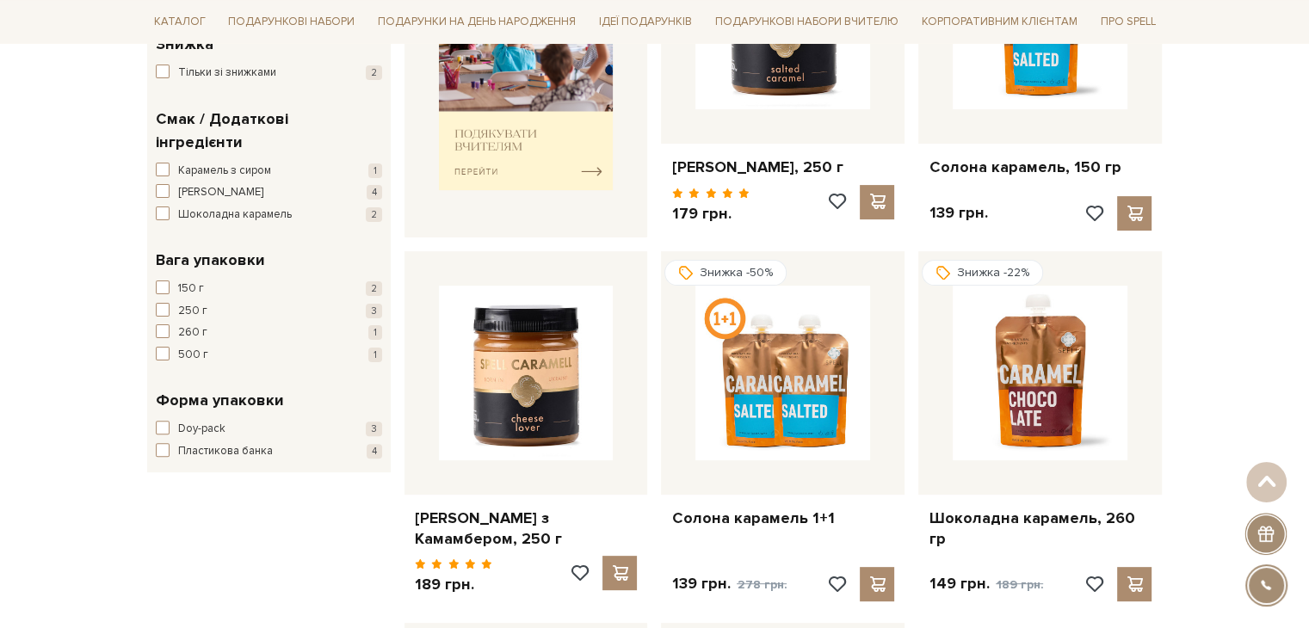
scroll to position [603, 0]
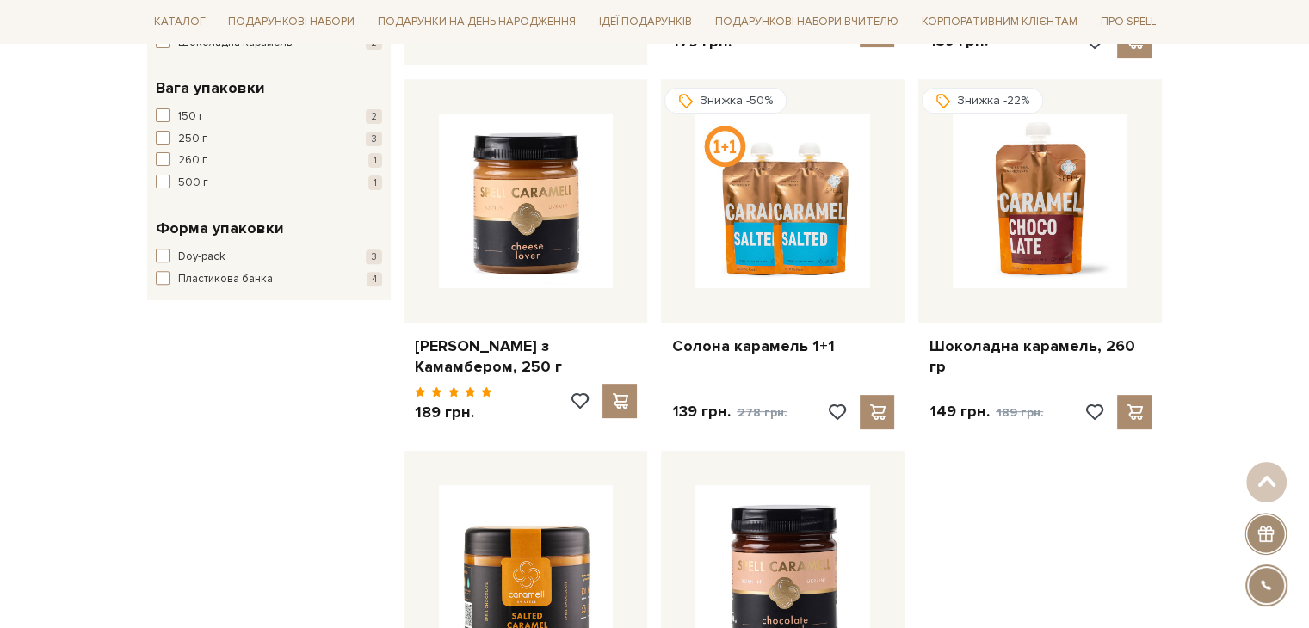
click at [654, 362] on div "Знижка -50% Солона карамель 1+1 139 грн. 278 грн." at bounding box center [782, 257] width 257 height 357
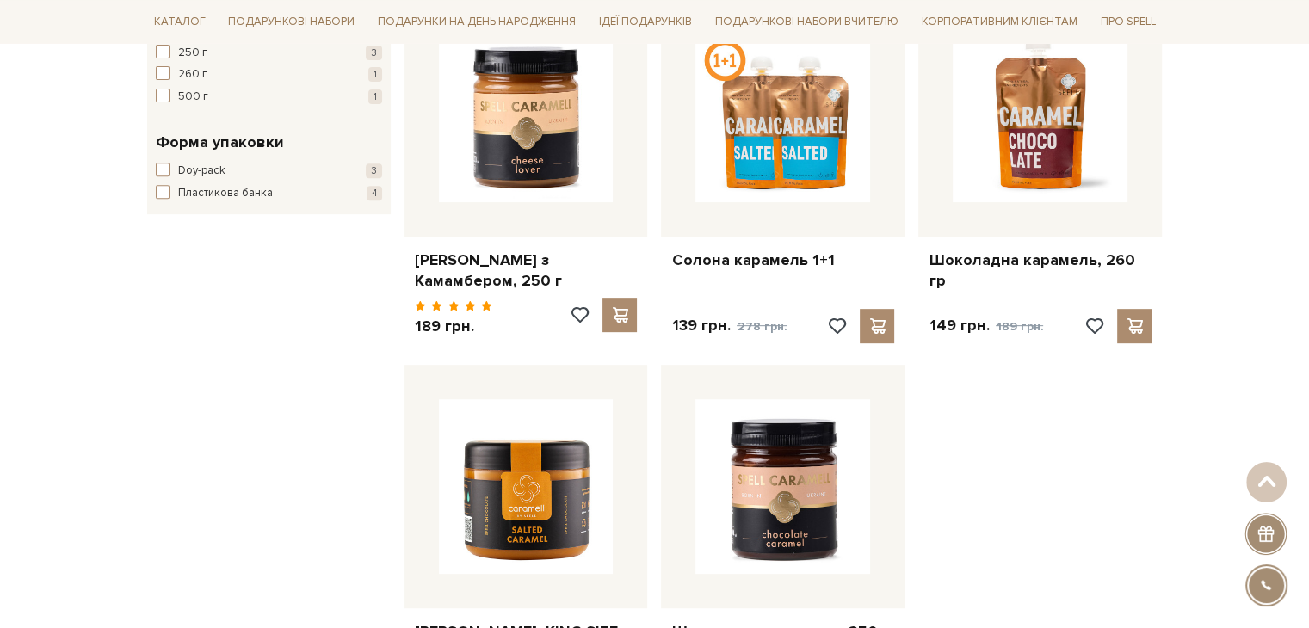
scroll to position [344, 0]
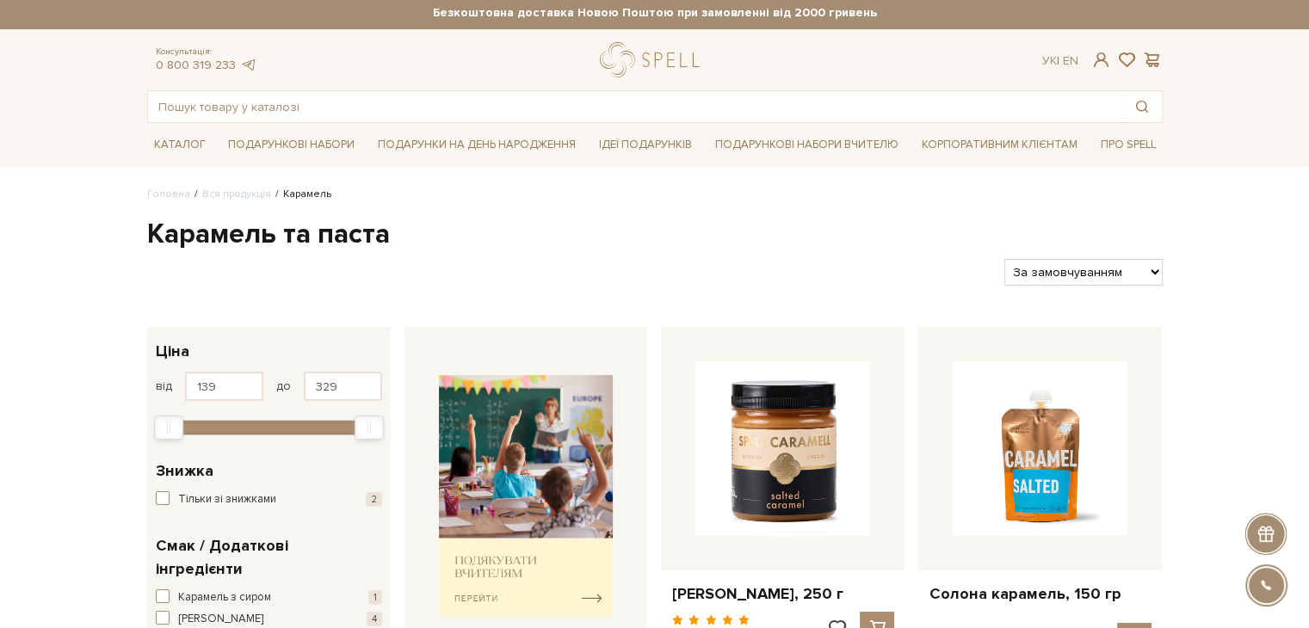
scroll to position [0, 0]
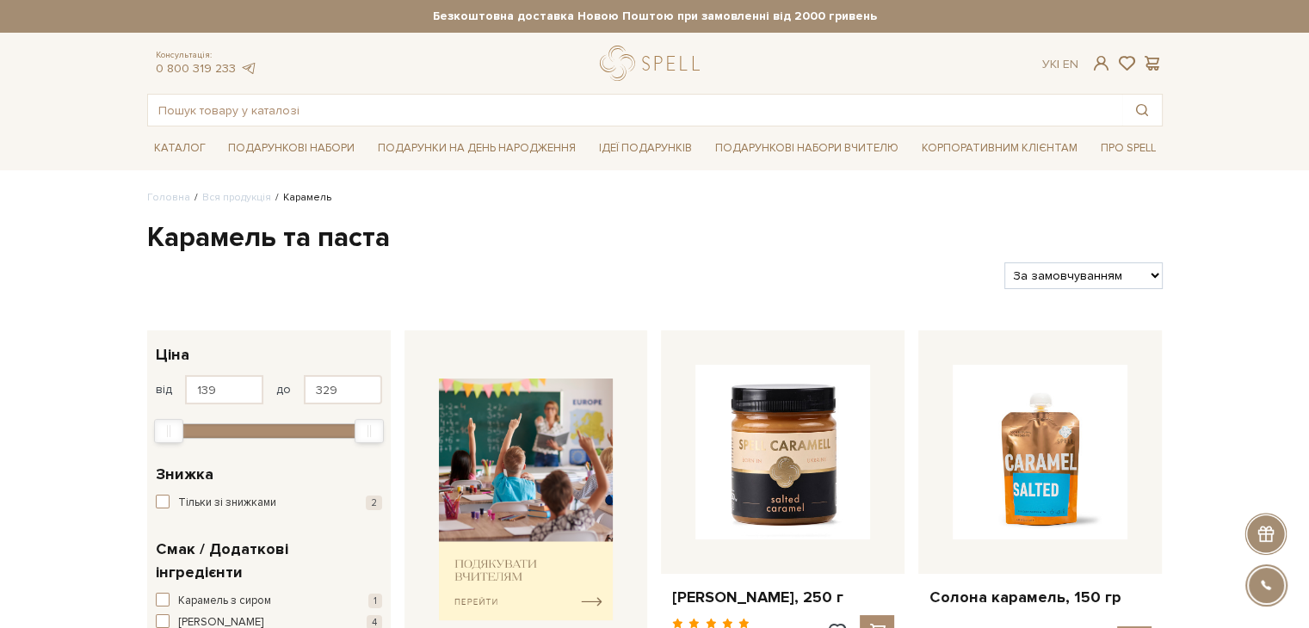
click at [655, 331] on div "Карамель солона, 250 г" at bounding box center [782, 499] width 257 height 337
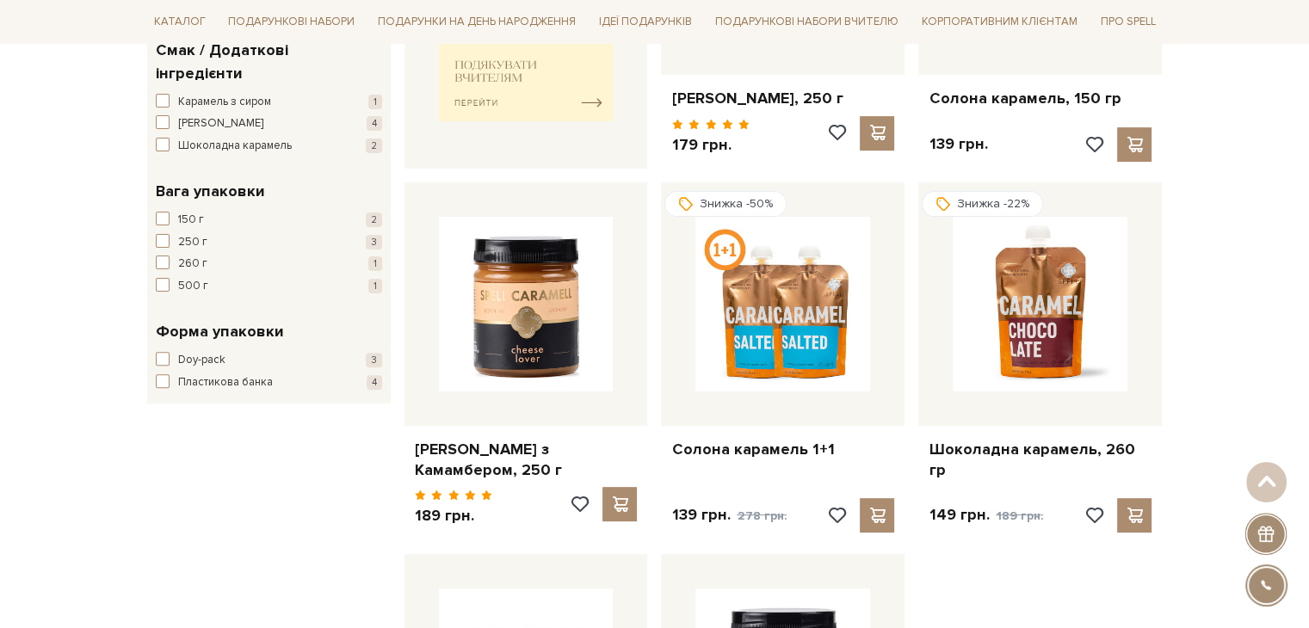
scroll to position [418, 0]
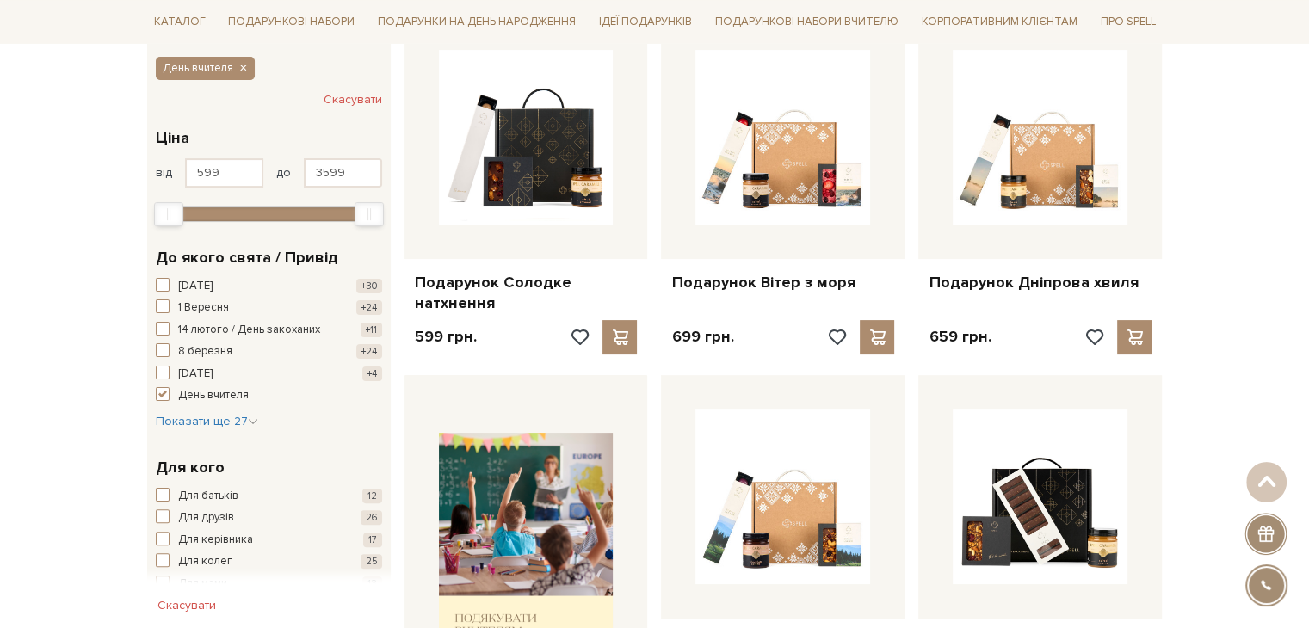
scroll to position [258, 0]
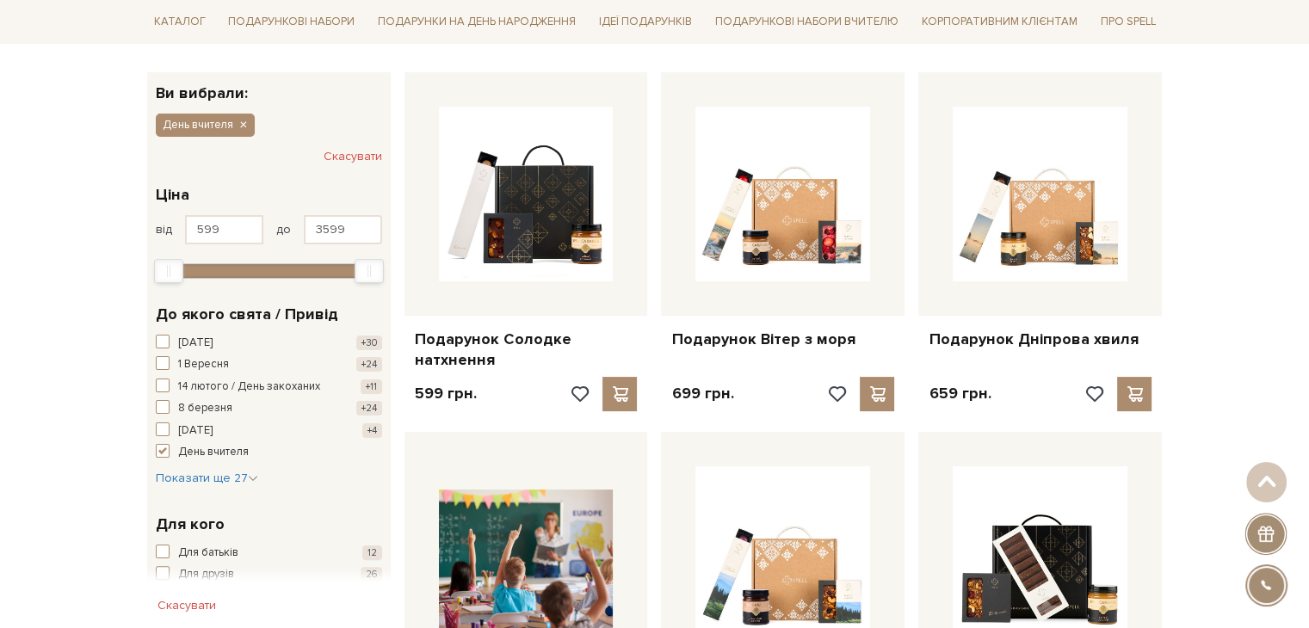
click at [910, 201] on div "Подарунок Вітер з моря 699 грн." at bounding box center [782, 245] width 257 height 346
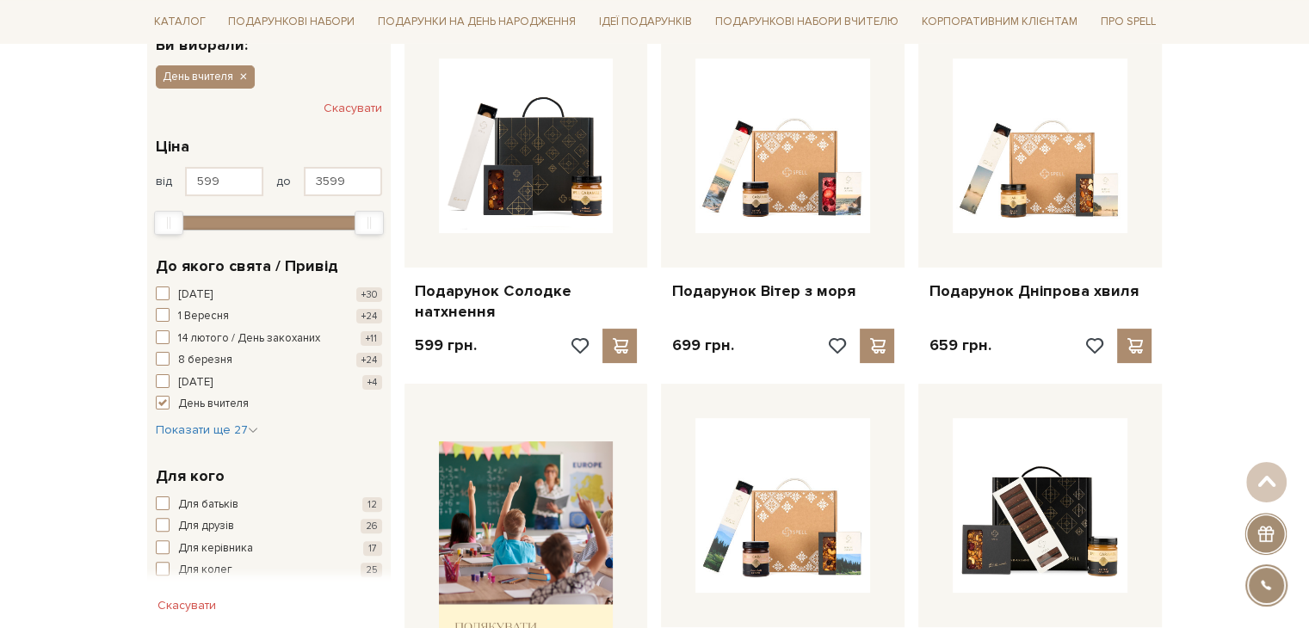
scroll to position [344, 0]
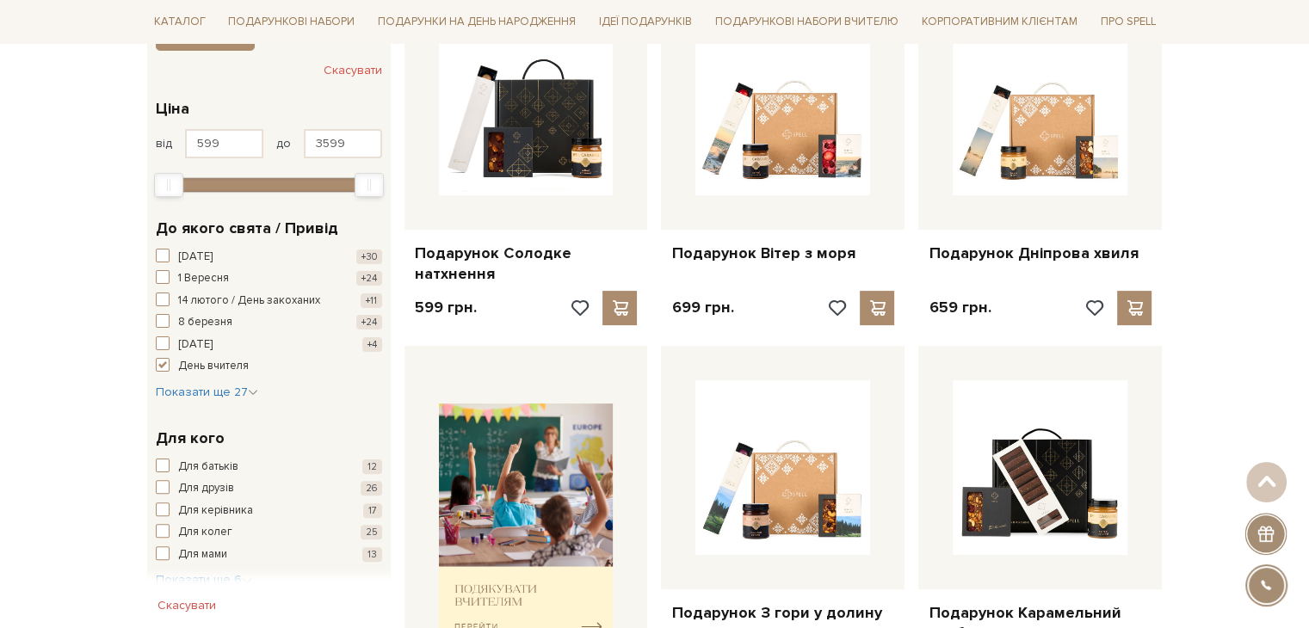
click at [910, 201] on div "Подарунок Вітер з моря 699 грн." at bounding box center [782, 159] width 257 height 346
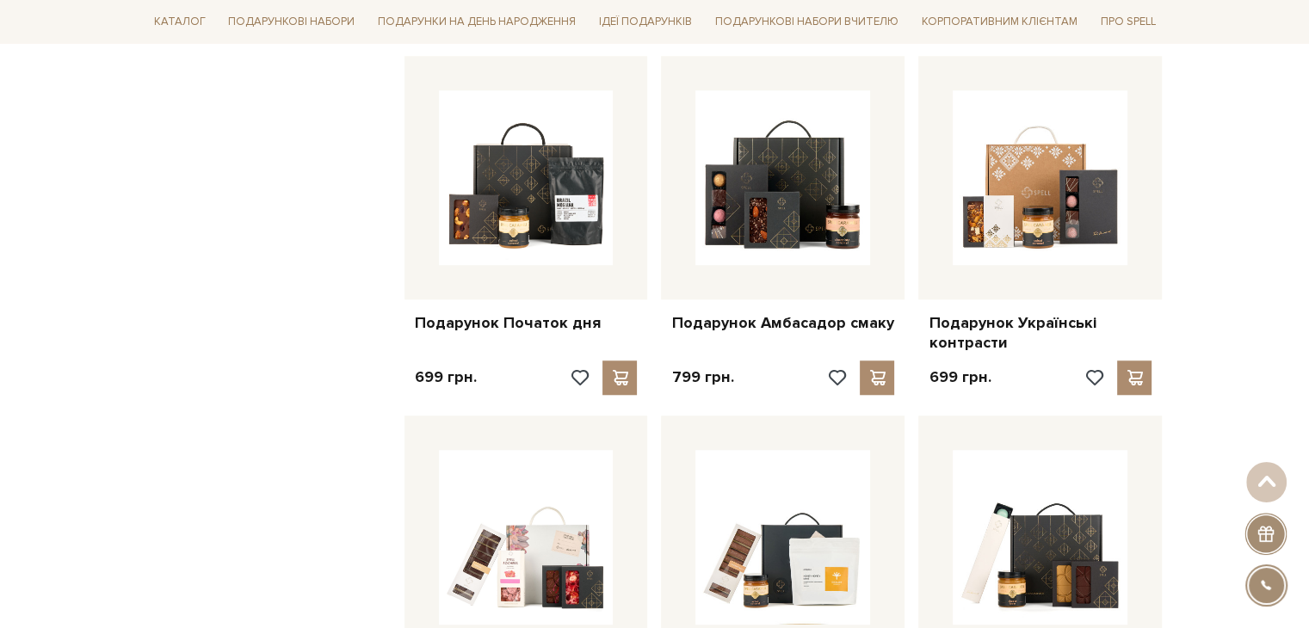
click at [910, 201] on div "Подарунок Амбасадор смаку 799 грн." at bounding box center [782, 229] width 257 height 346
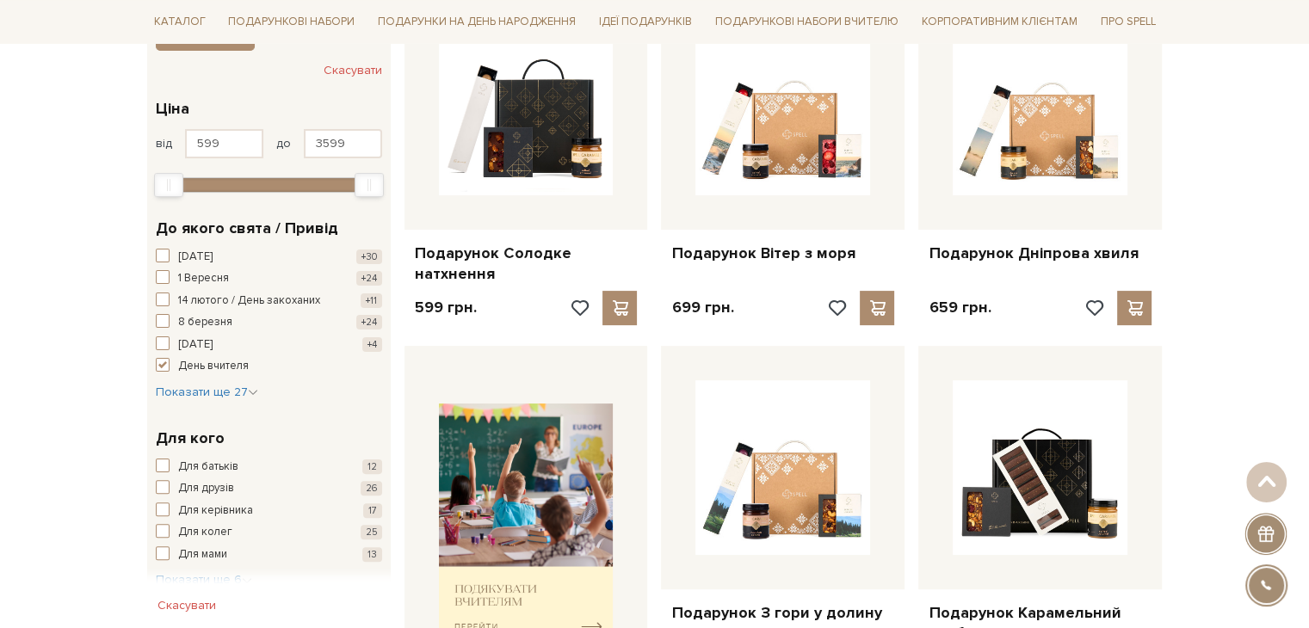
click at [911, 202] on div "Подарунок Вітер з моря 699 грн." at bounding box center [782, 159] width 257 height 346
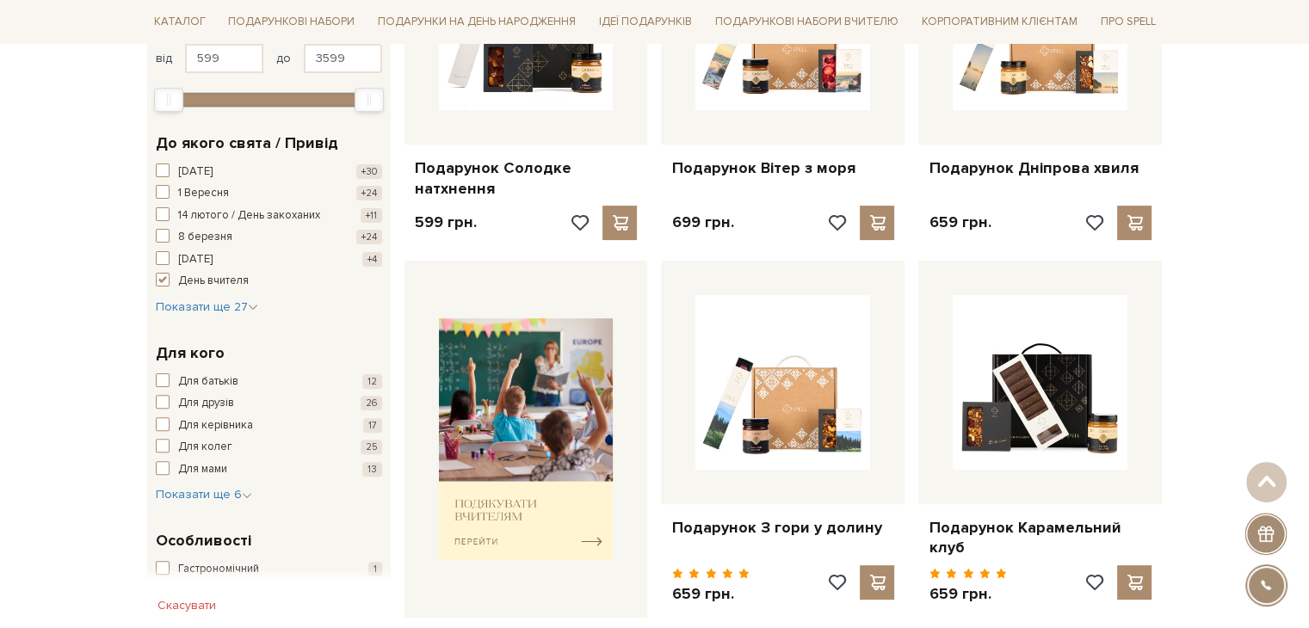
scroll to position [430, 0]
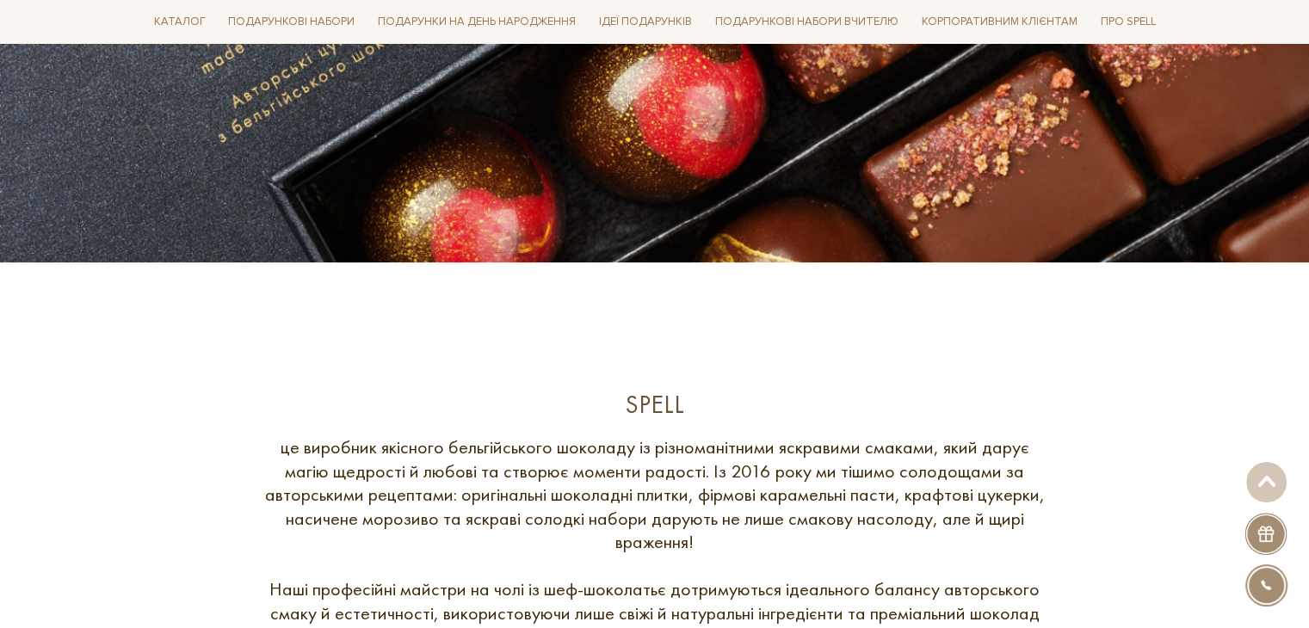
scroll to position [430, 0]
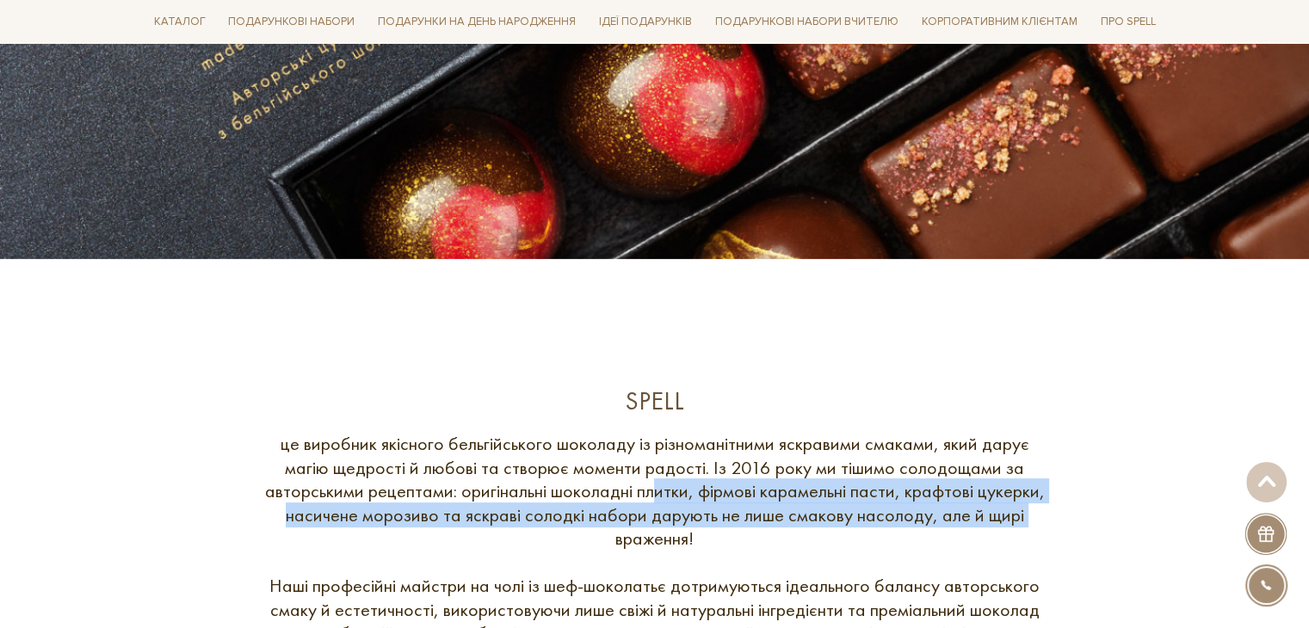
drag, startPoint x: 651, startPoint y: 503, endPoint x: 599, endPoint y: 539, distance: 63.0
click at [600, 539] on div "це виробник якісного бельгійського шоколаду із різноманітними яскравими смаками…" at bounding box center [655, 621] width 792 height 379
click at [547, 523] on div "це виробник якісного бельгійського шоколаду із різноманітними яскравими смаками…" at bounding box center [655, 621] width 792 height 379
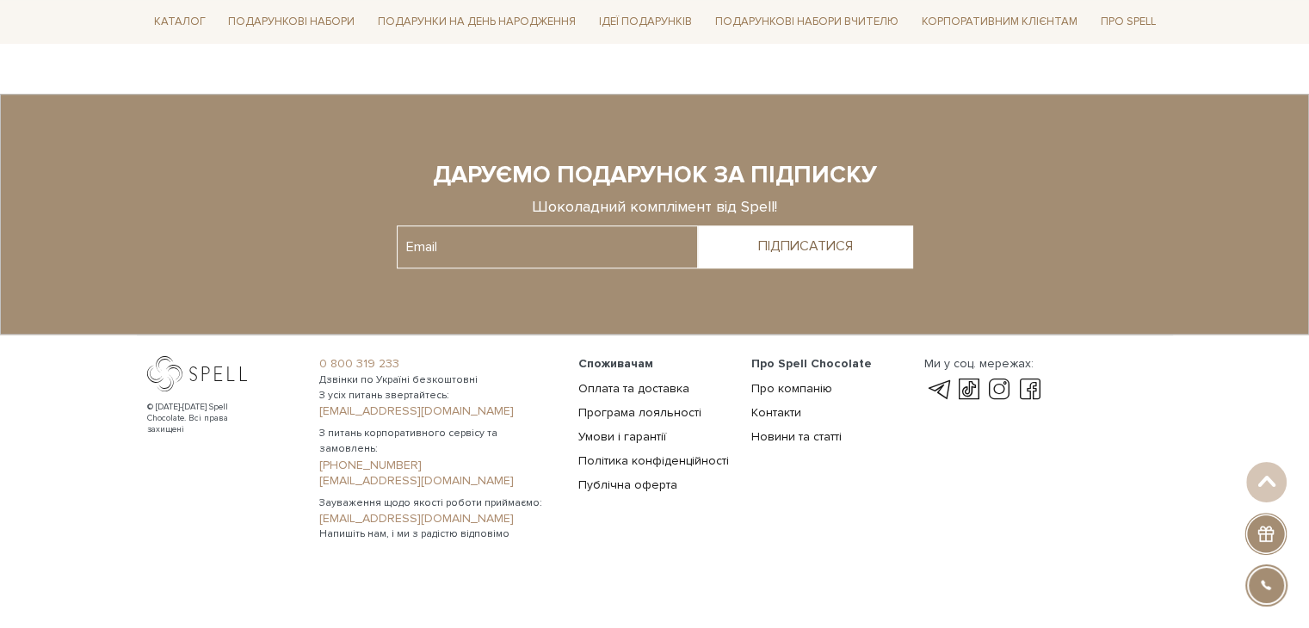
scroll to position [1425, 0]
